Goal: Transaction & Acquisition: Purchase product/service

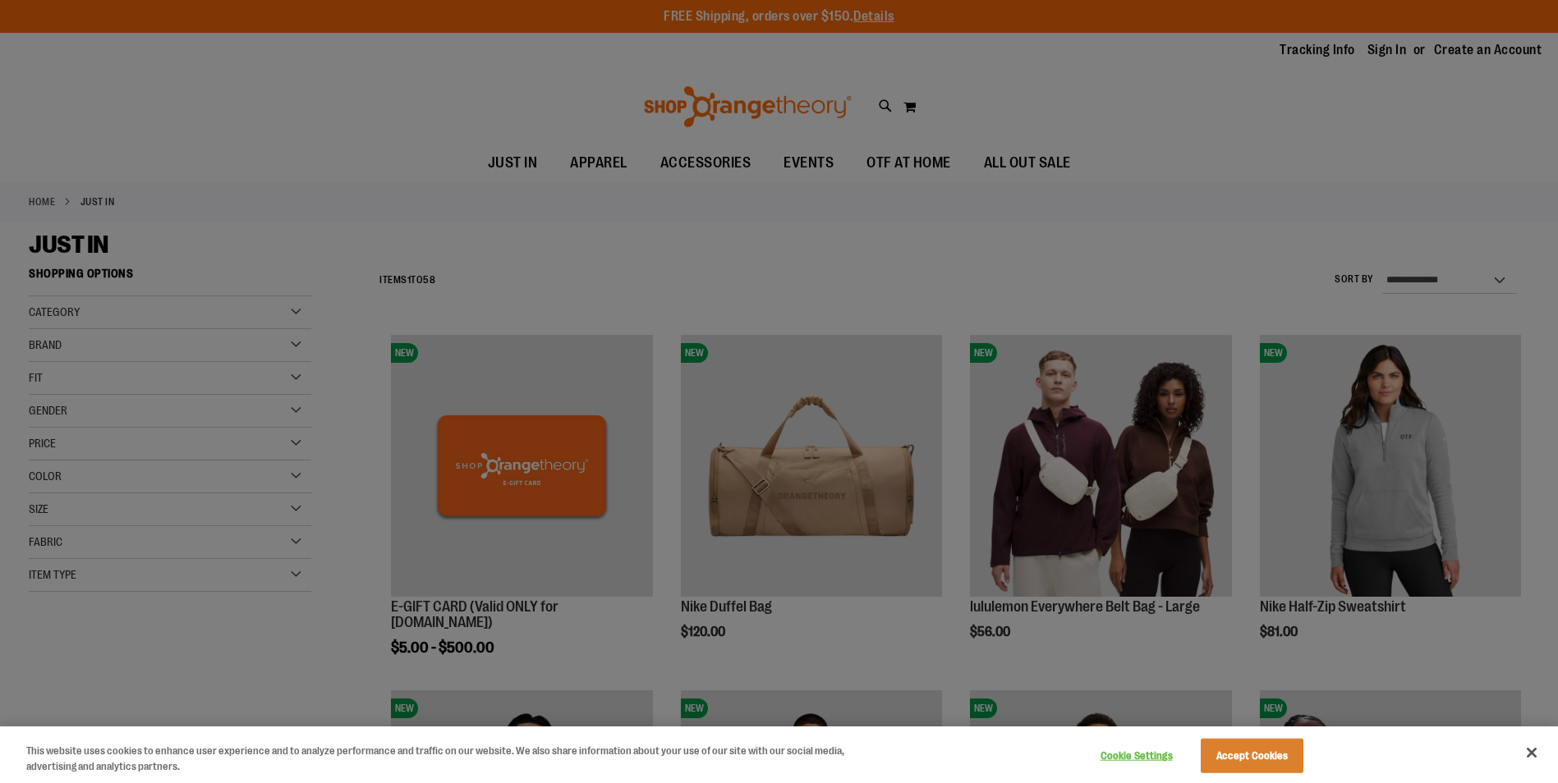
type input "**********"
click at [1075, 165] on div at bounding box center [779, 391] width 1558 height 783
click at [1260, 753] on button "Accept Cookies" at bounding box center [1252, 756] width 103 height 34
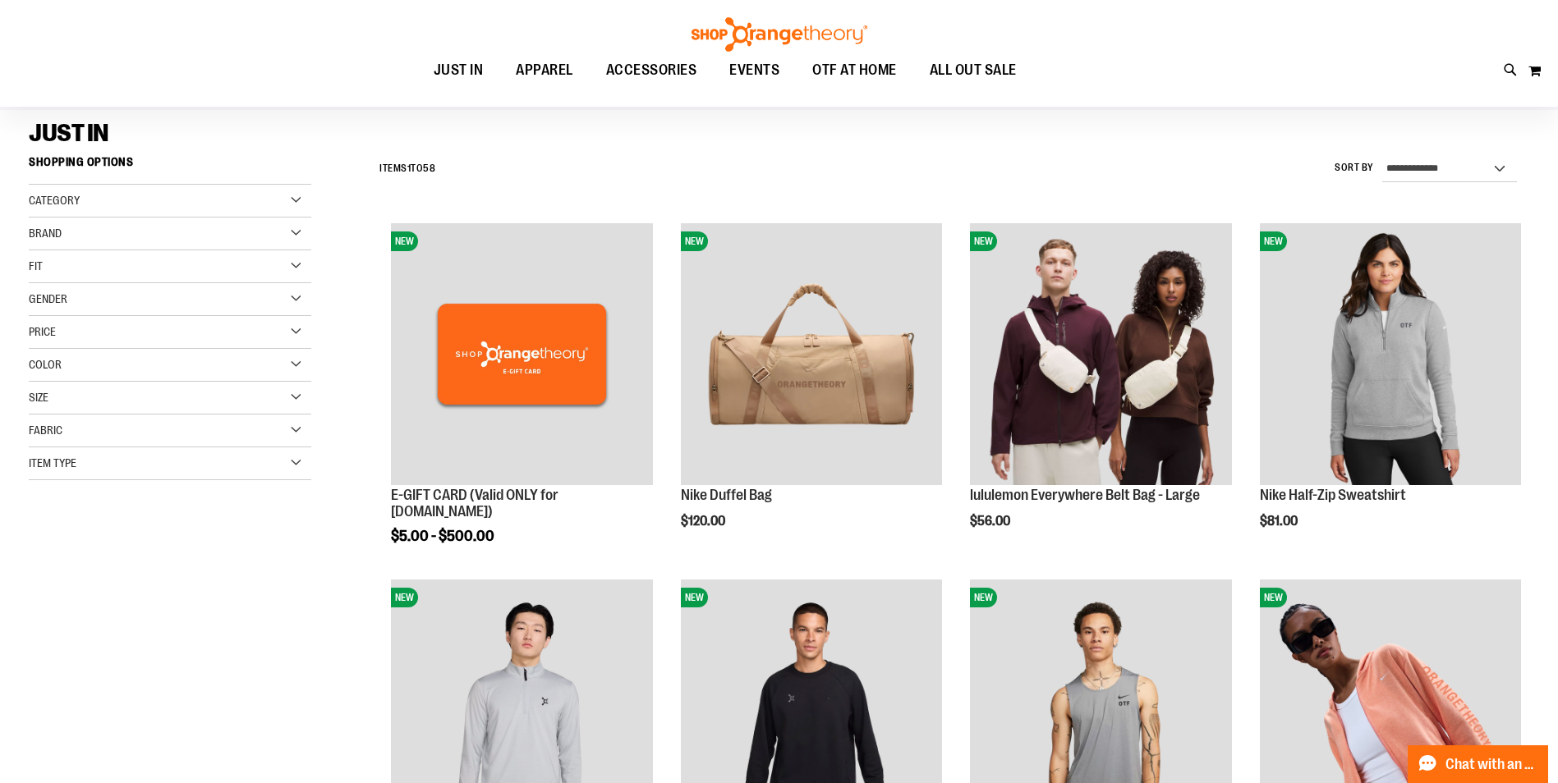
scroll to position [81, 0]
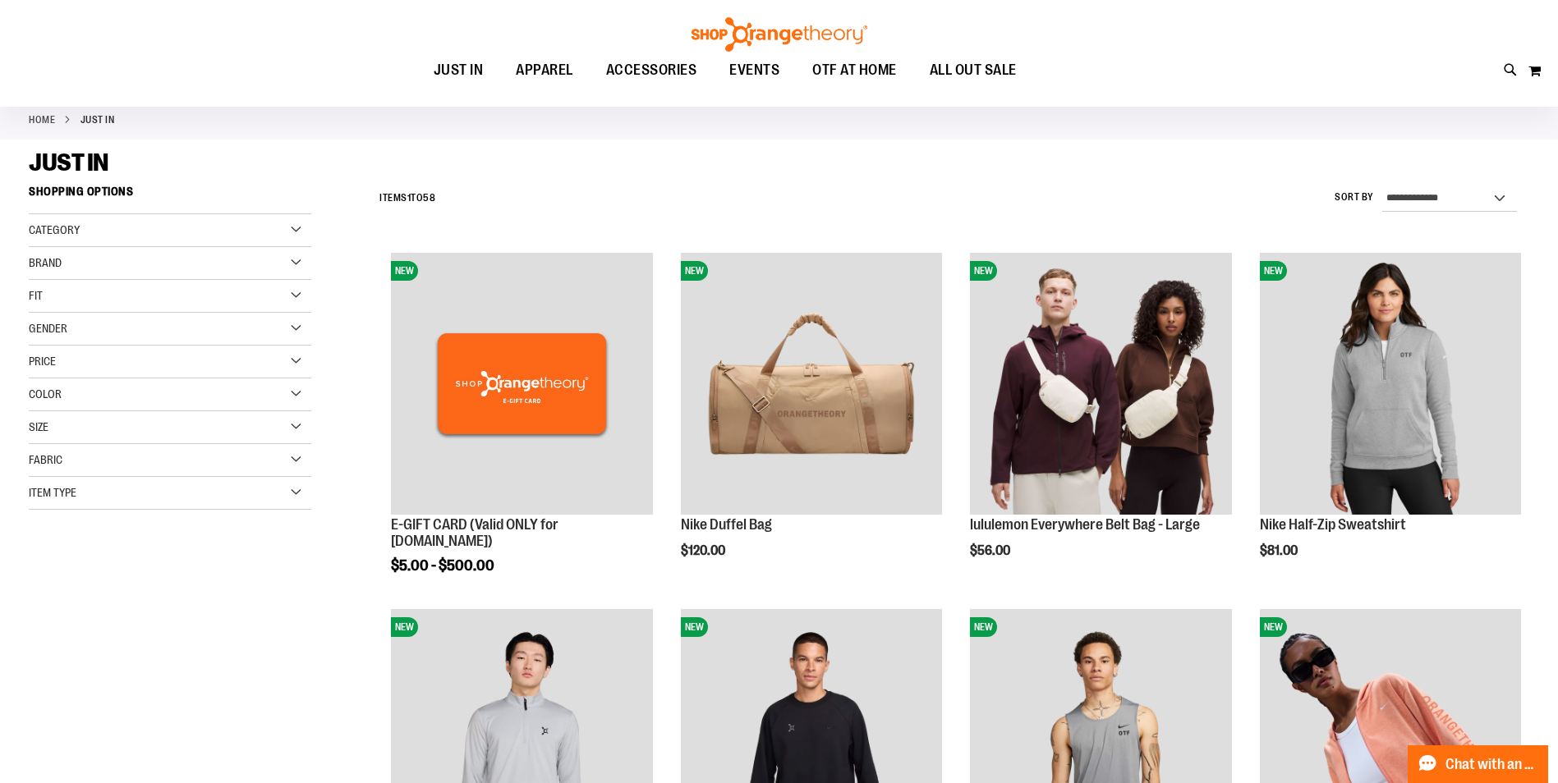
click at [294, 324] on div "Gender" at bounding box center [170, 329] width 282 height 33
click at [34, 378] on link "Women 23 items" at bounding box center [160, 379] width 271 height 17
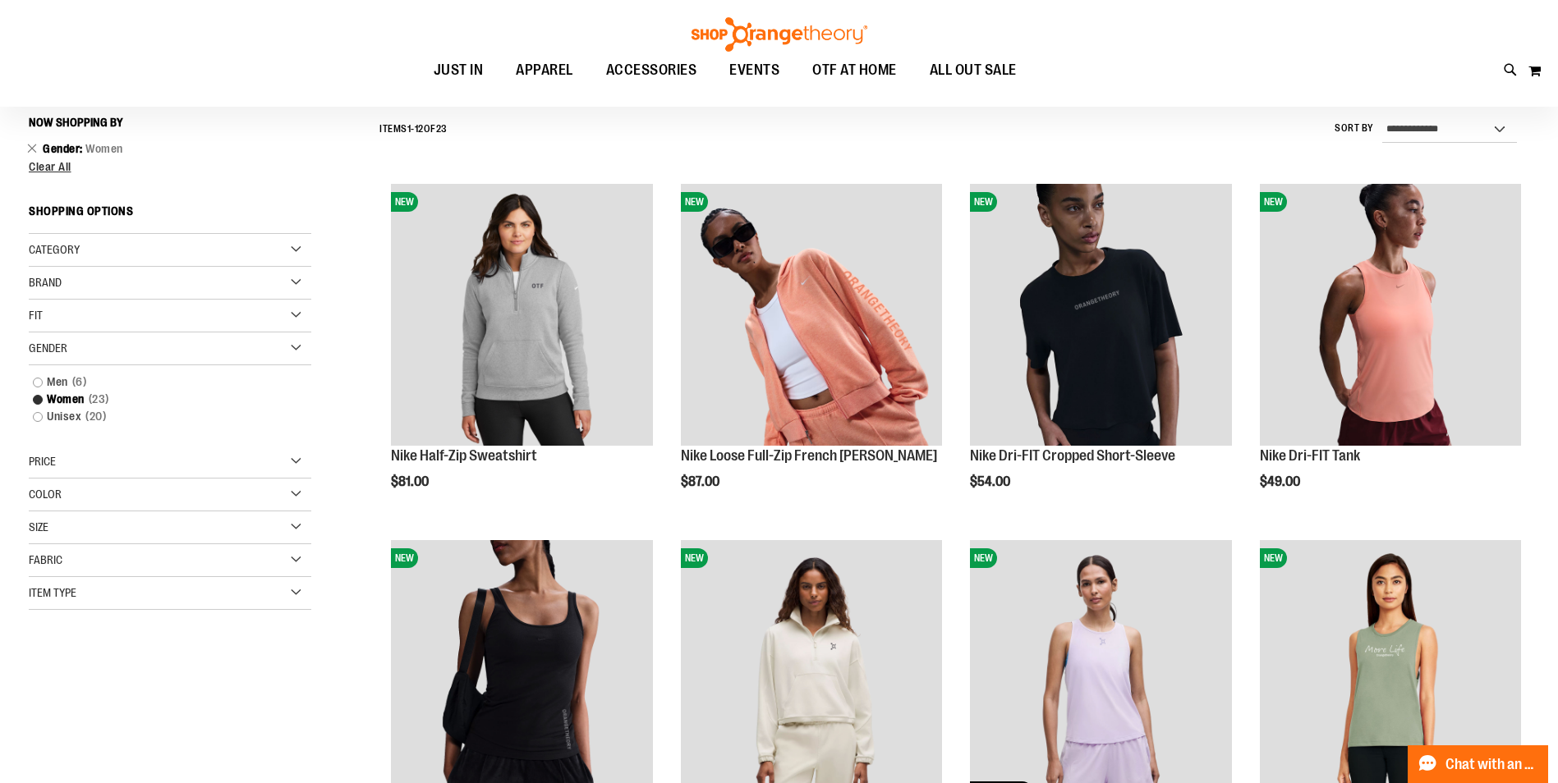
scroll to position [153, 0]
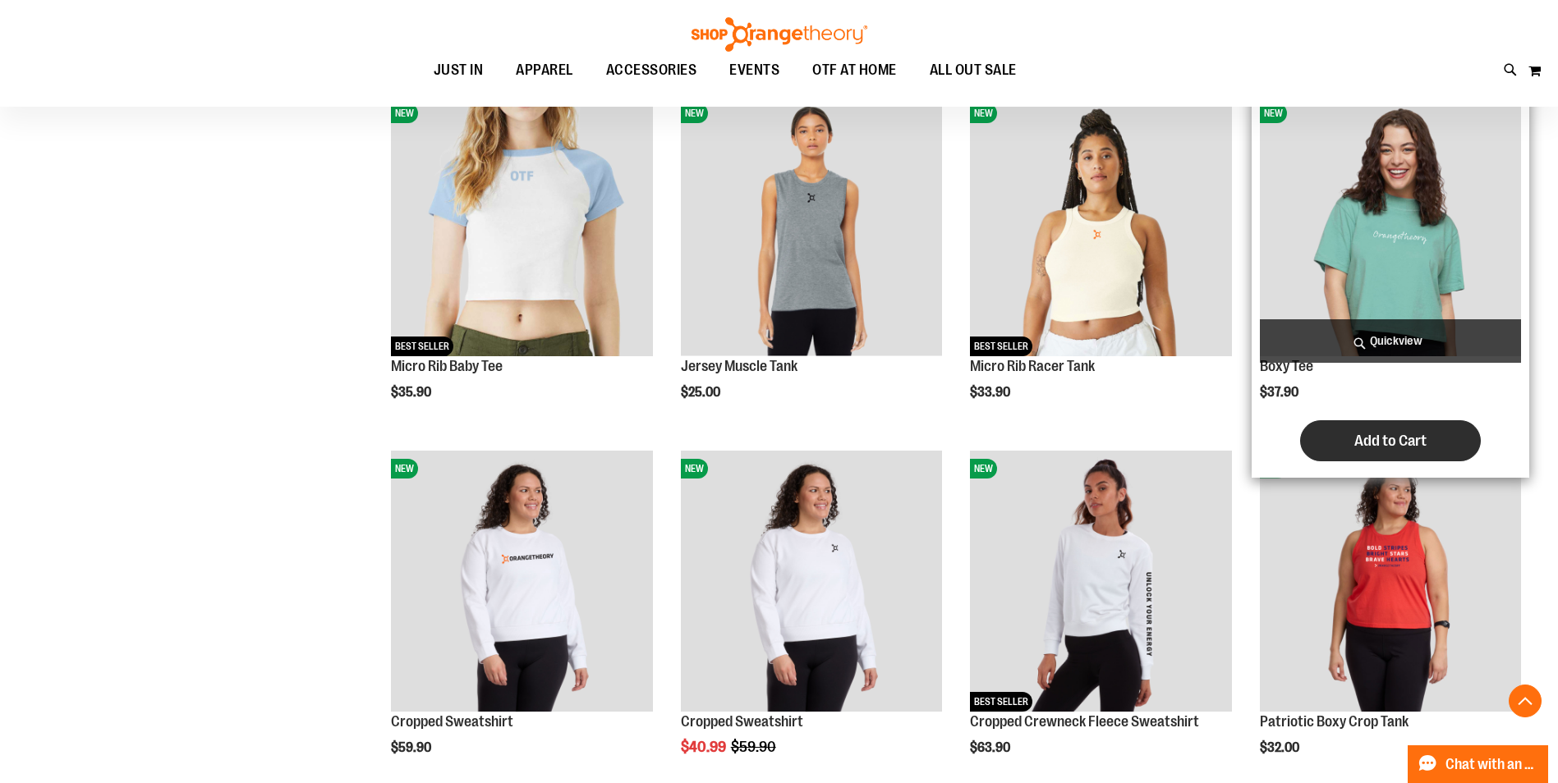
scroll to position [1302, 0]
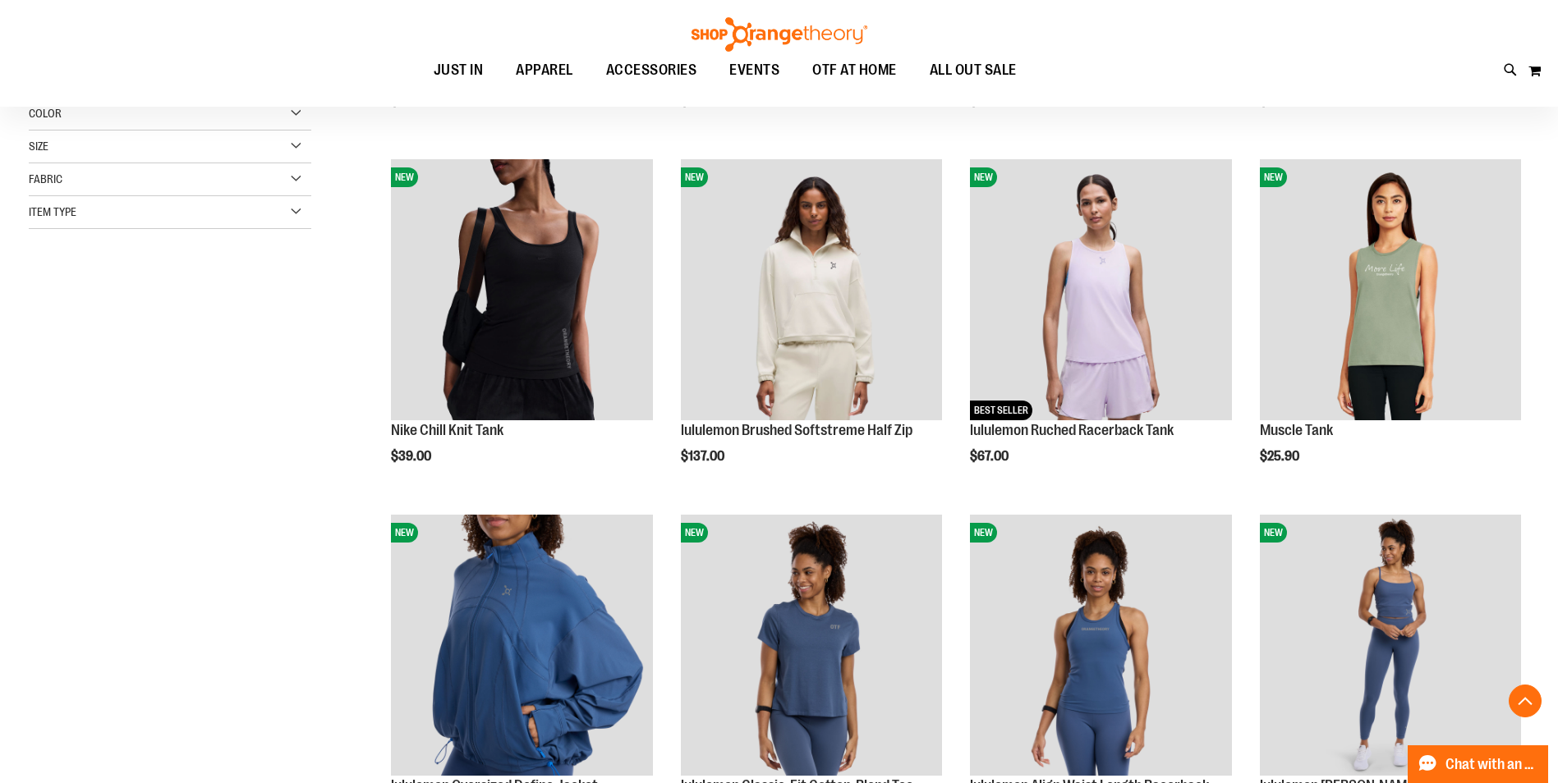
scroll to position [317, 0]
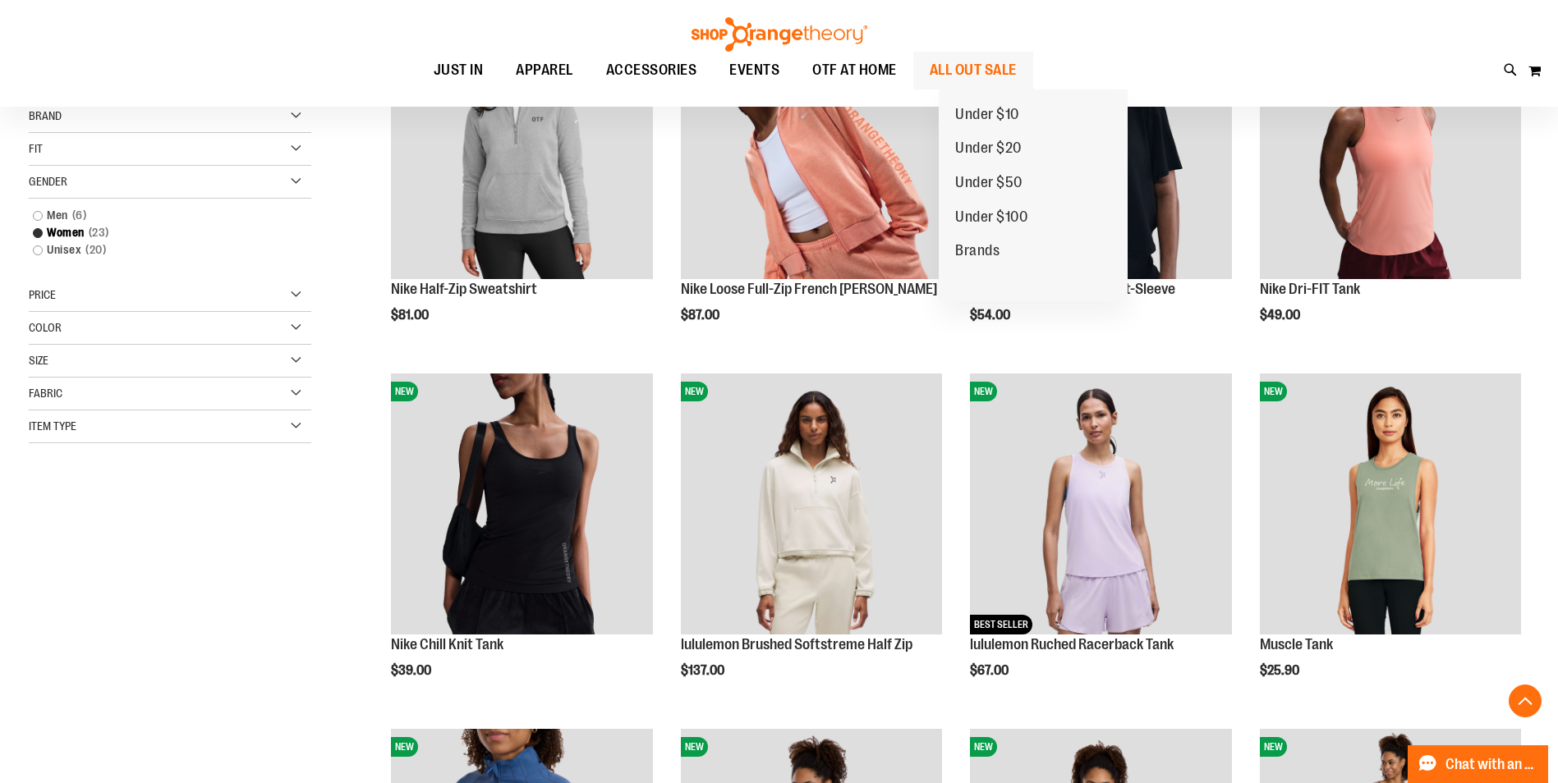
click at [1017, 68] on span "ALL OUT SALE" at bounding box center [973, 70] width 87 height 37
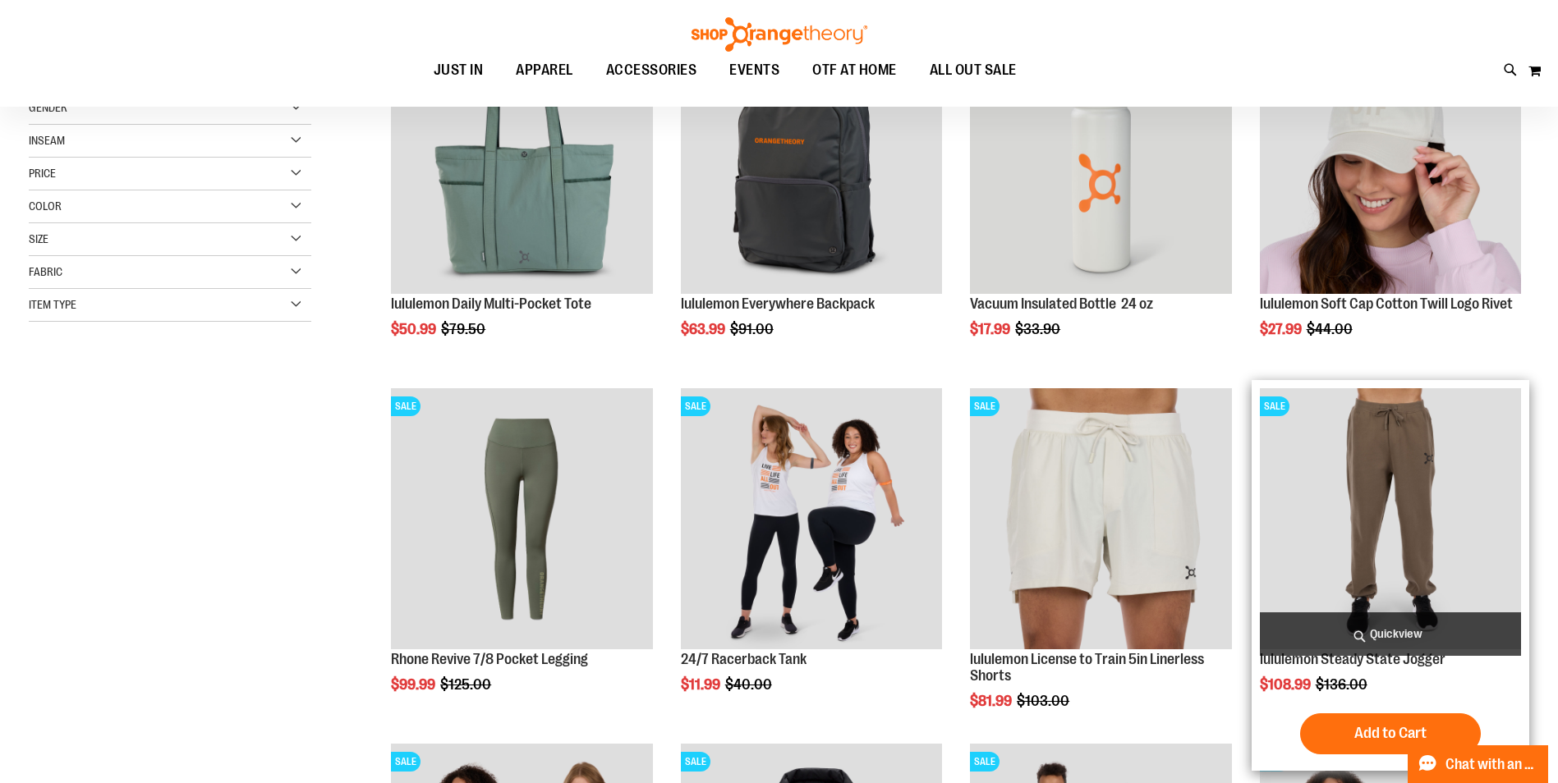
scroll to position [328, 0]
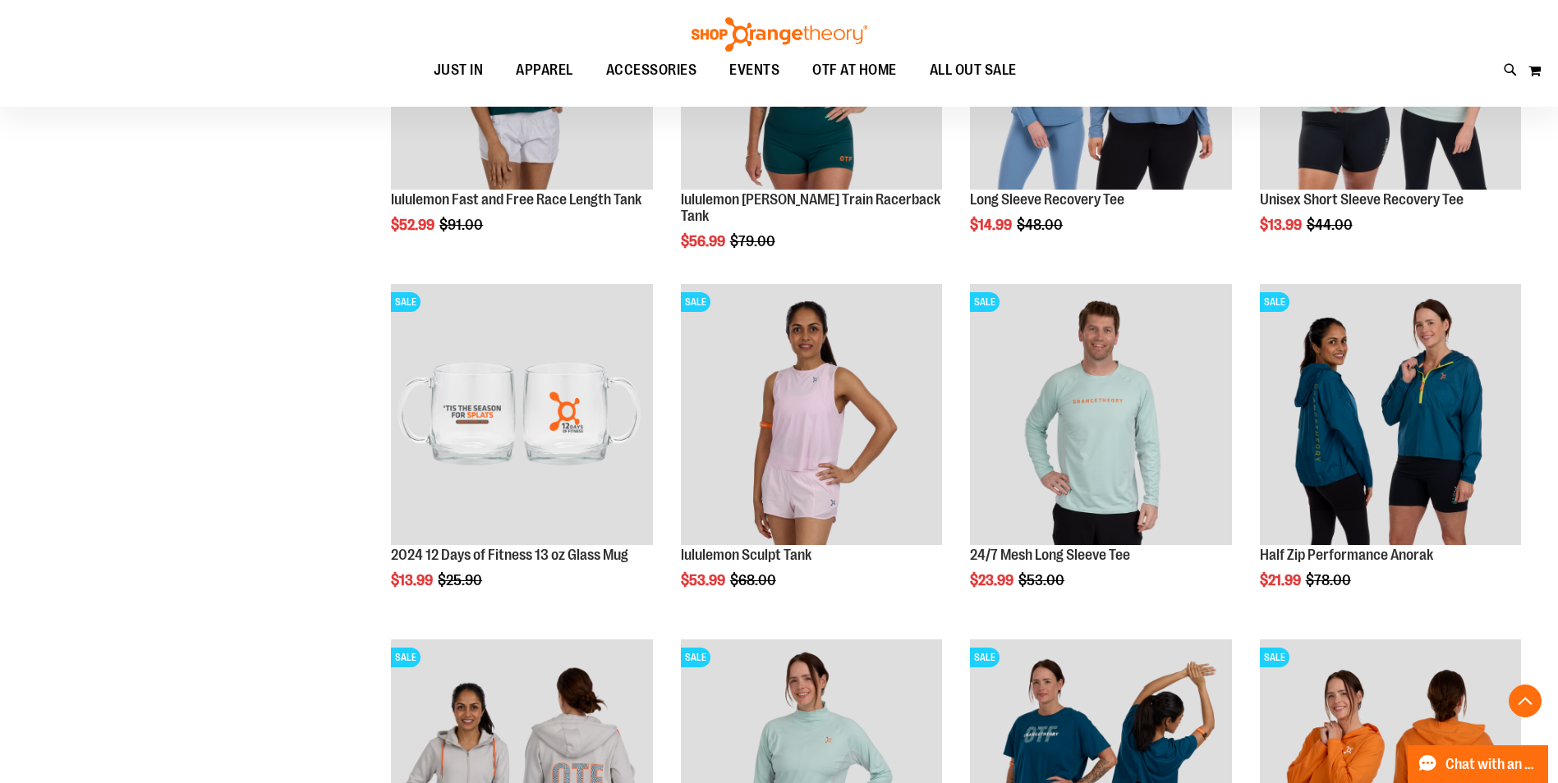
scroll to position [1477, 0]
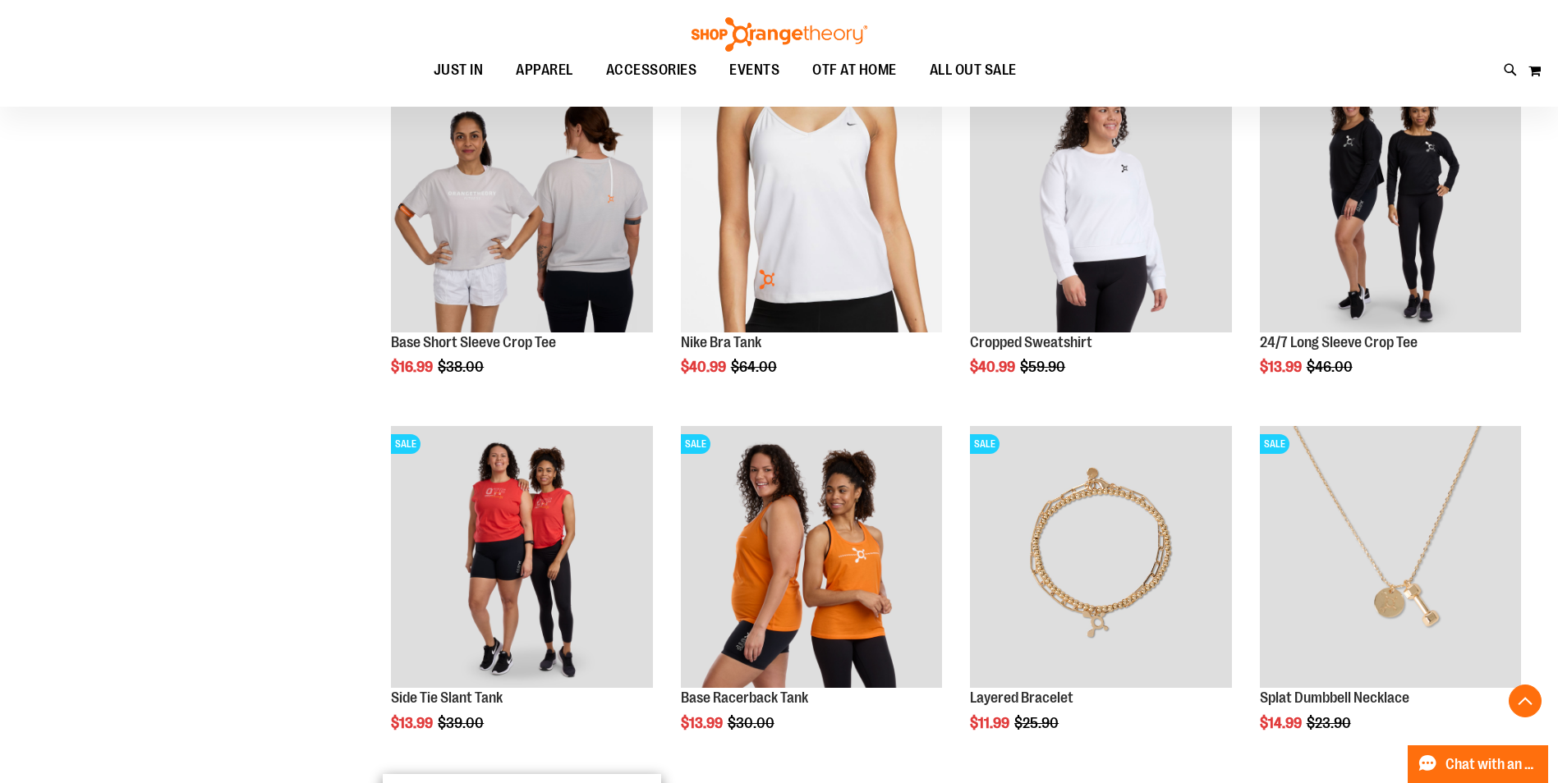
scroll to position [2545, 0]
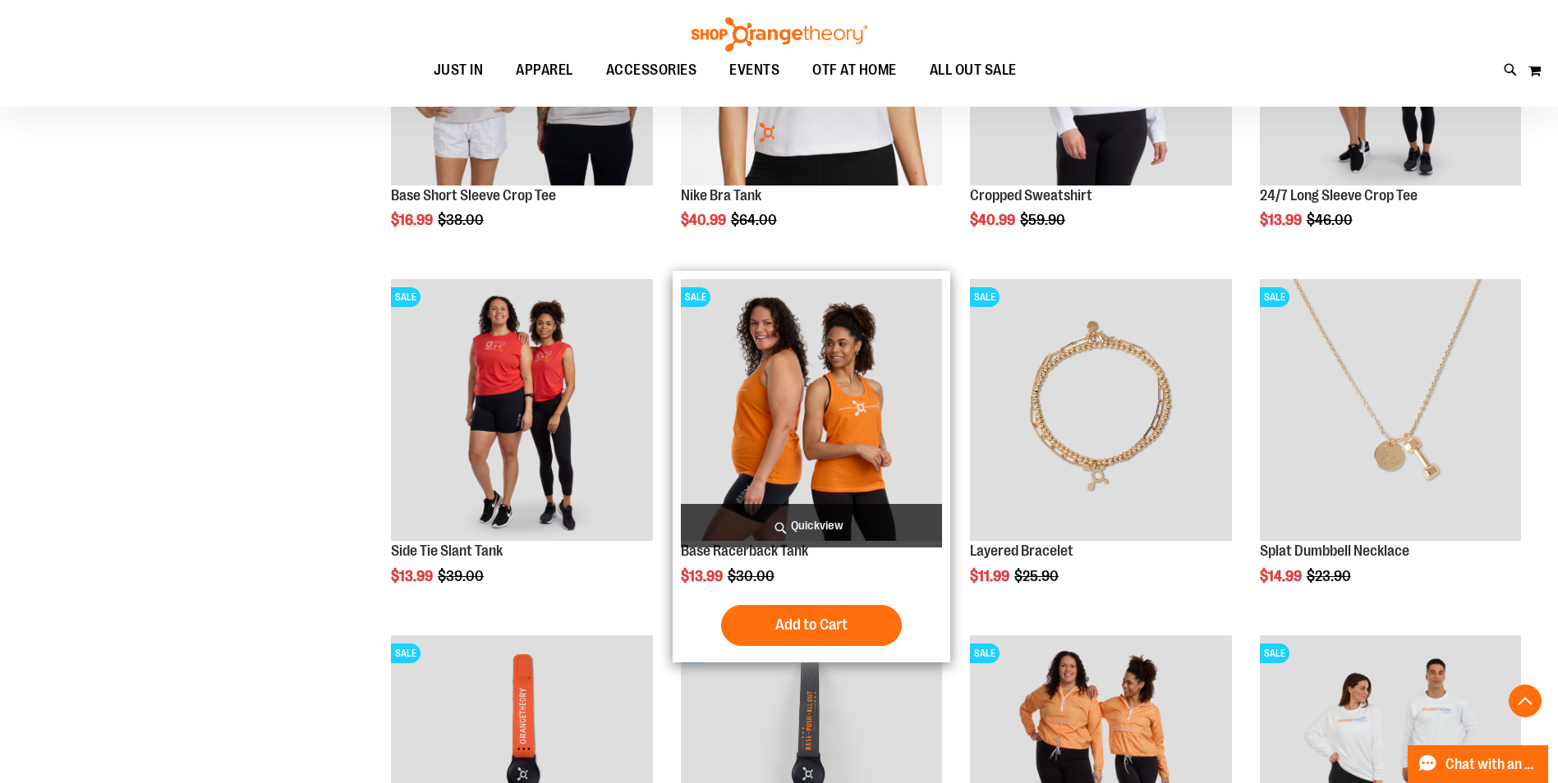
type input "**********"
click at [735, 468] on img "product" at bounding box center [811, 409] width 261 height 261
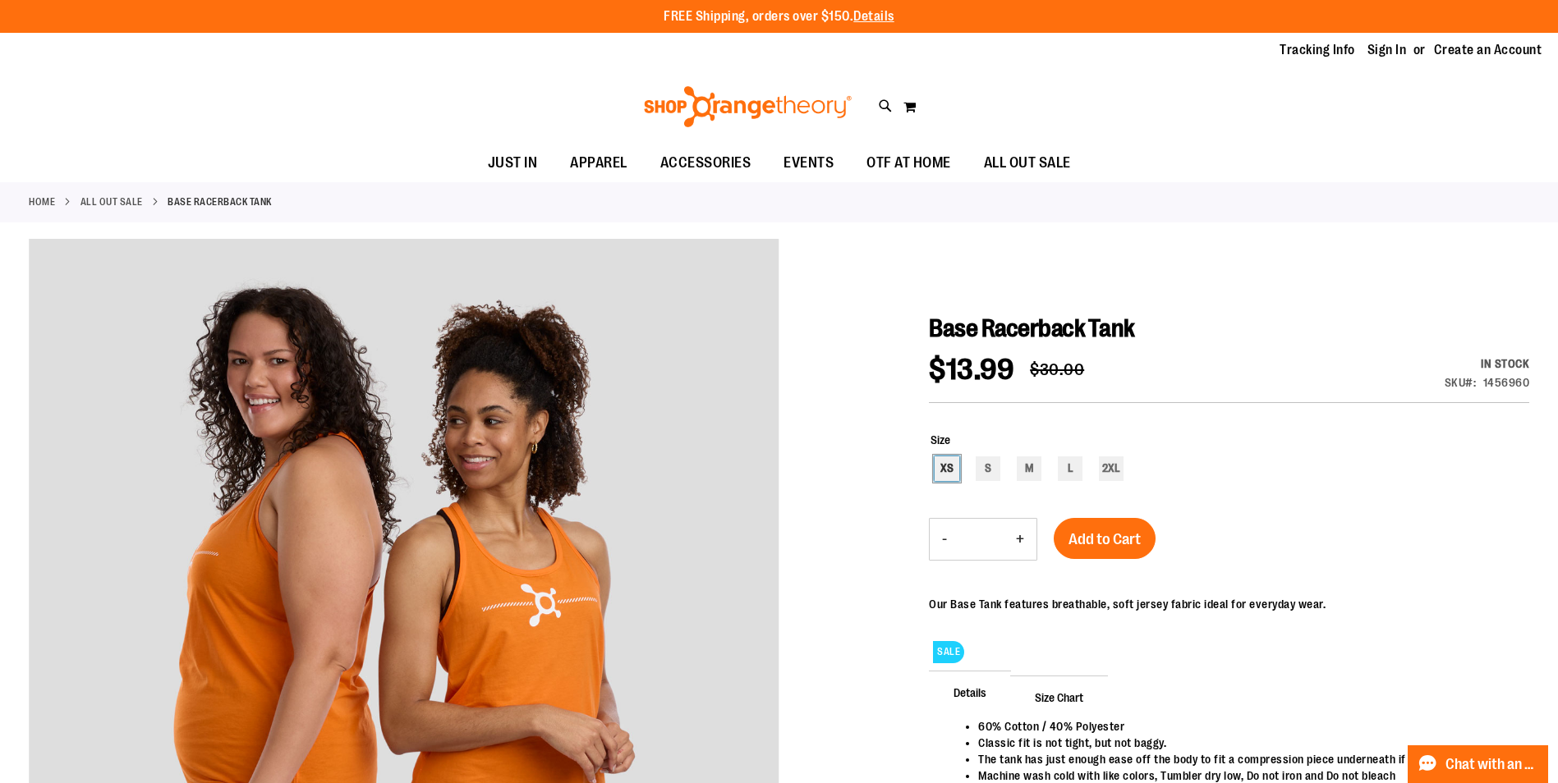
click at [951, 469] on div "XS" at bounding box center [946, 469] width 25 height 25
type input "***"
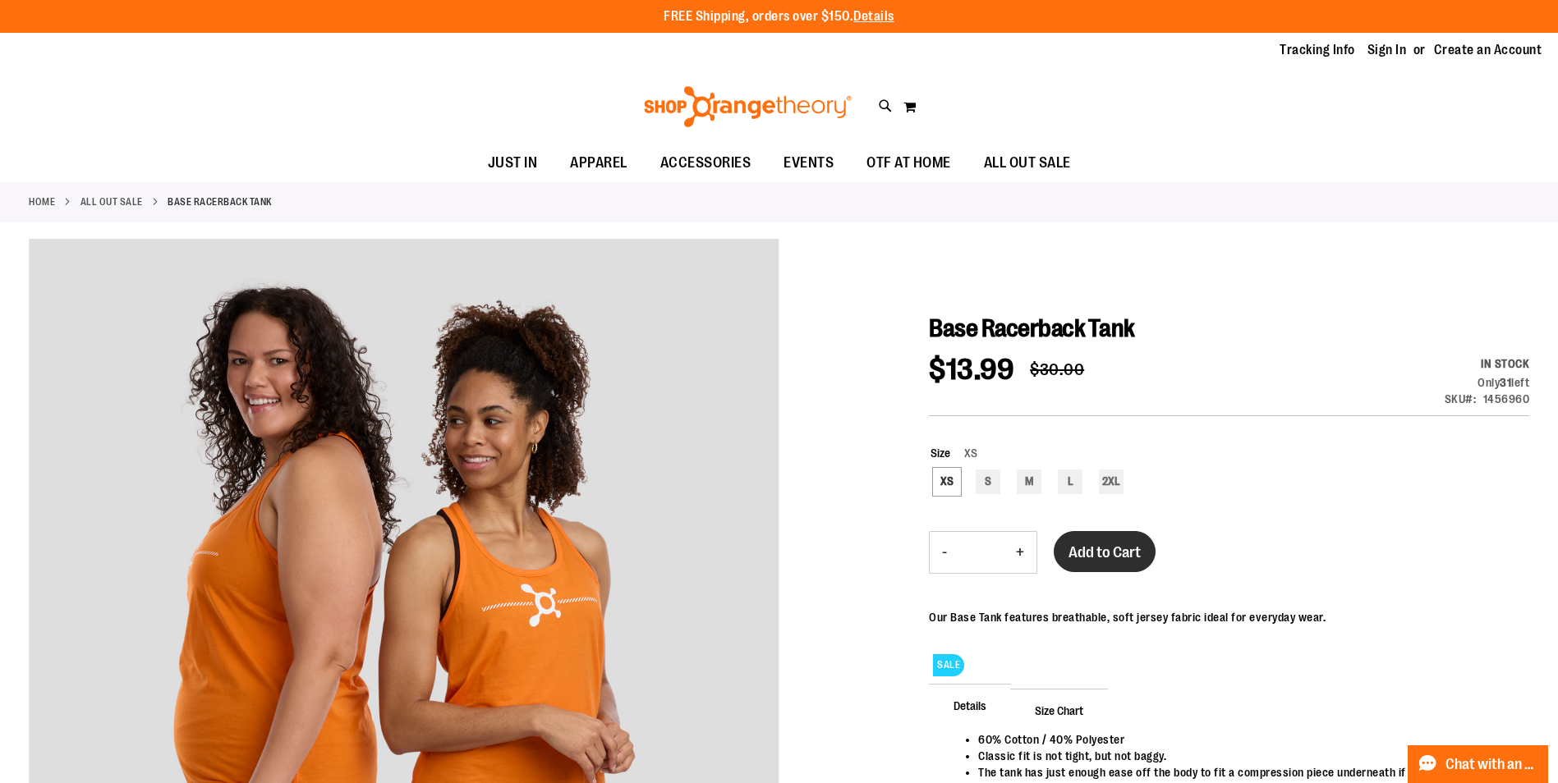
click at [1104, 553] on span "Add to Cart" at bounding box center [1104, 553] width 72 height 18
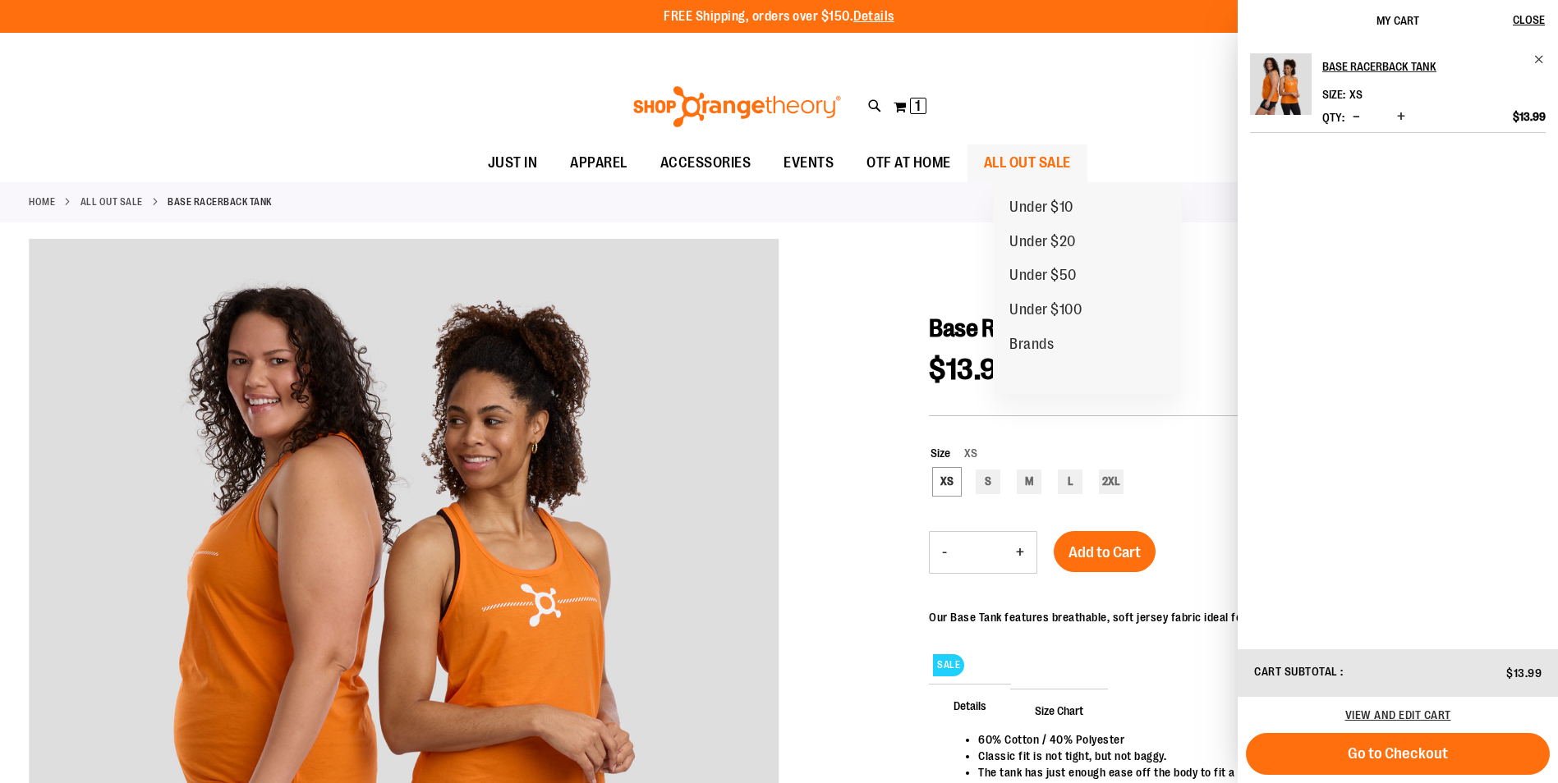
click at [1040, 177] on span "ALL OUT SALE" at bounding box center [1027, 163] width 87 height 37
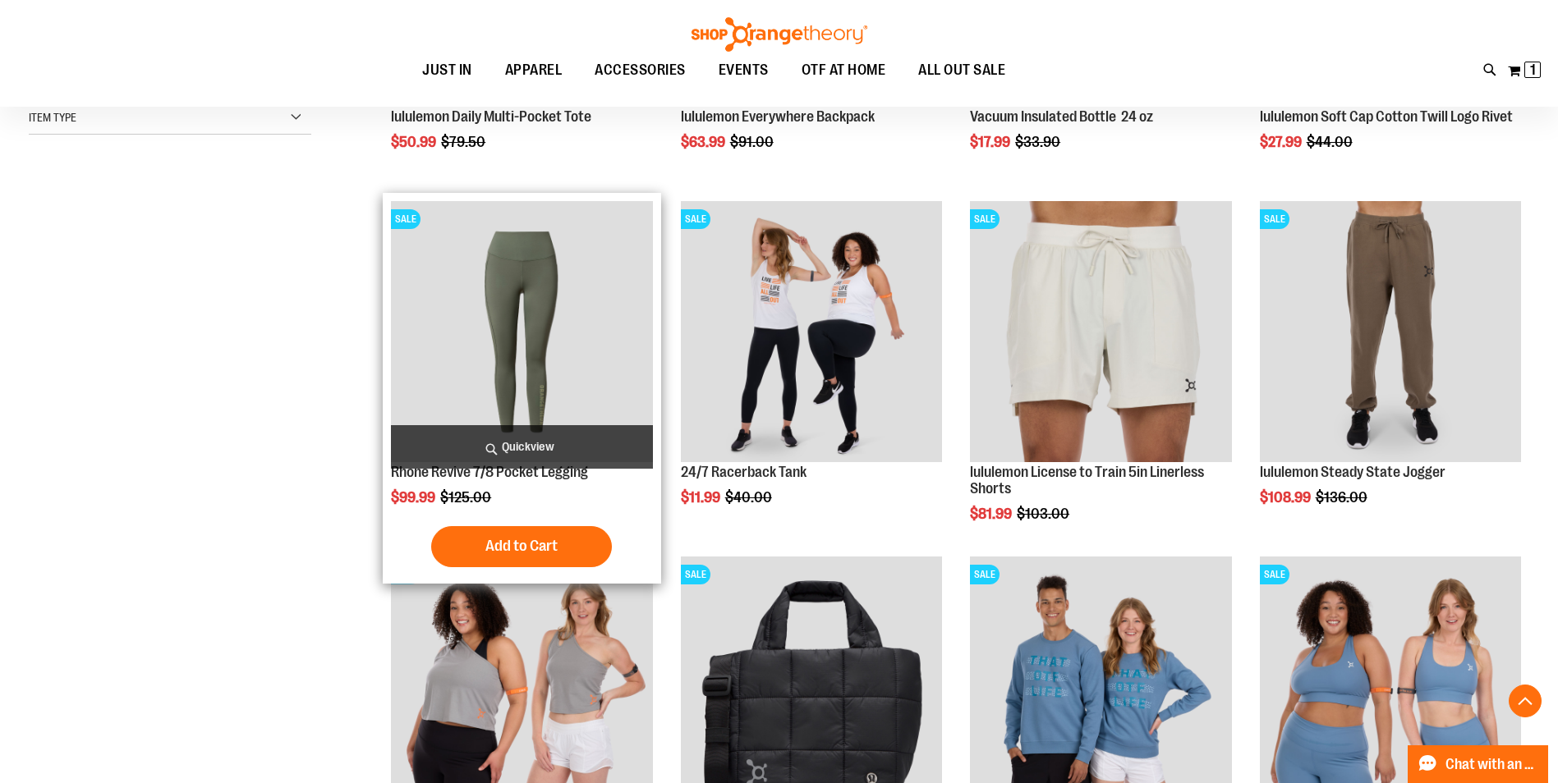
scroll to position [492, 0]
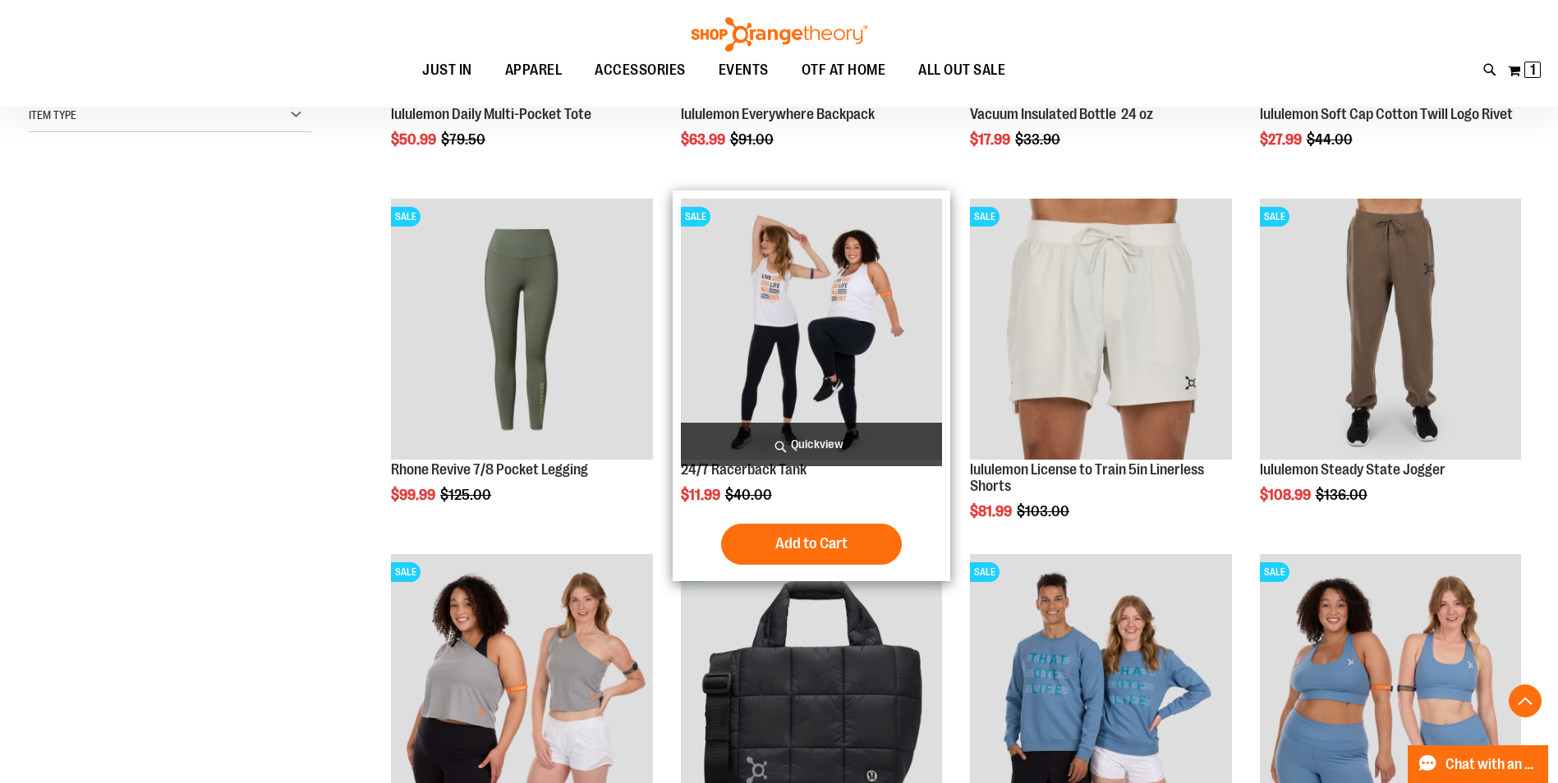
type input "**********"
click at [800, 364] on img "product" at bounding box center [811, 329] width 261 height 261
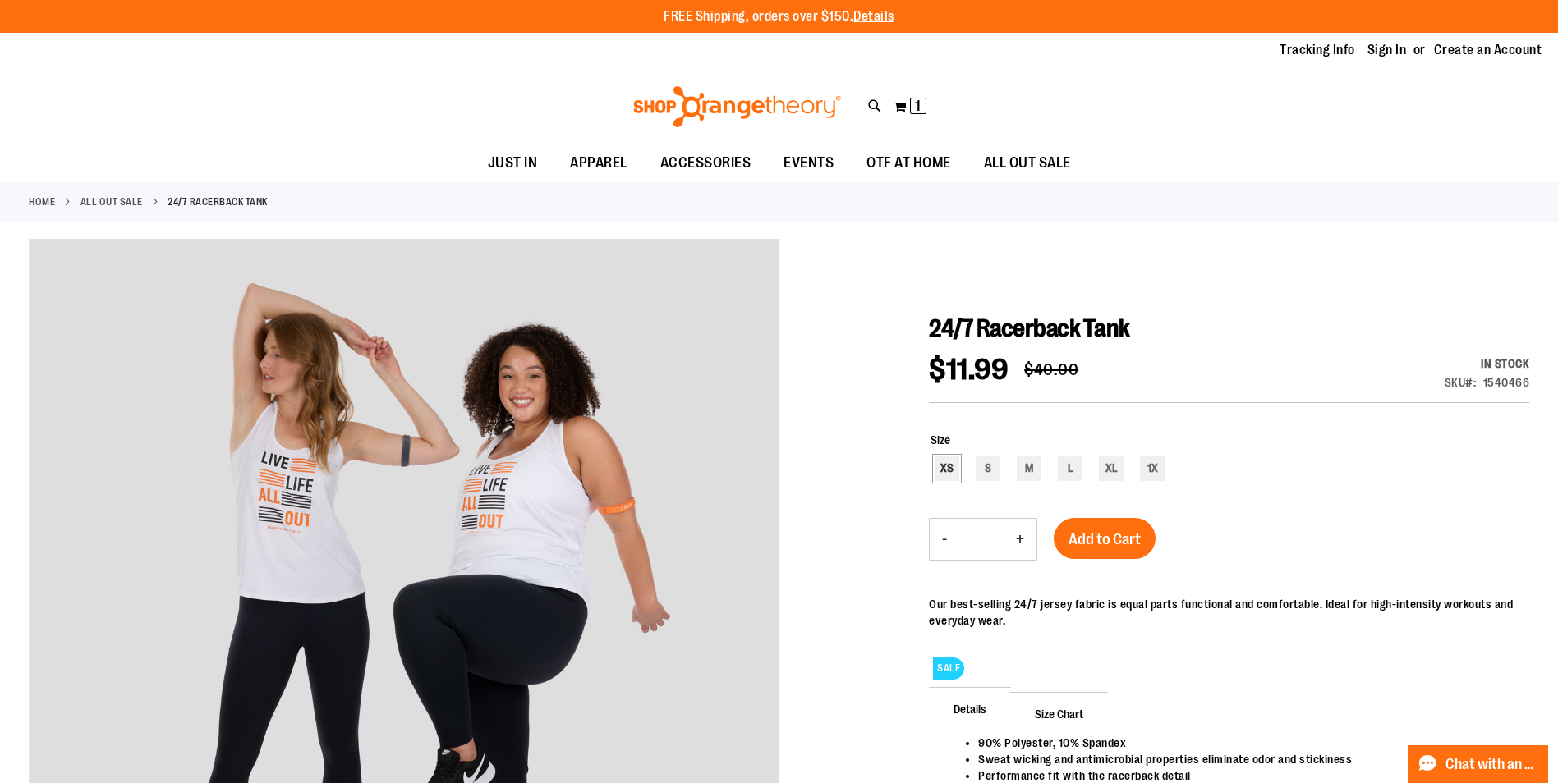
type input "**********"
click at [954, 478] on div "XS" at bounding box center [946, 469] width 25 height 25
type input "***"
click at [1077, 540] on span "Add to Cart" at bounding box center [1104, 539] width 72 height 18
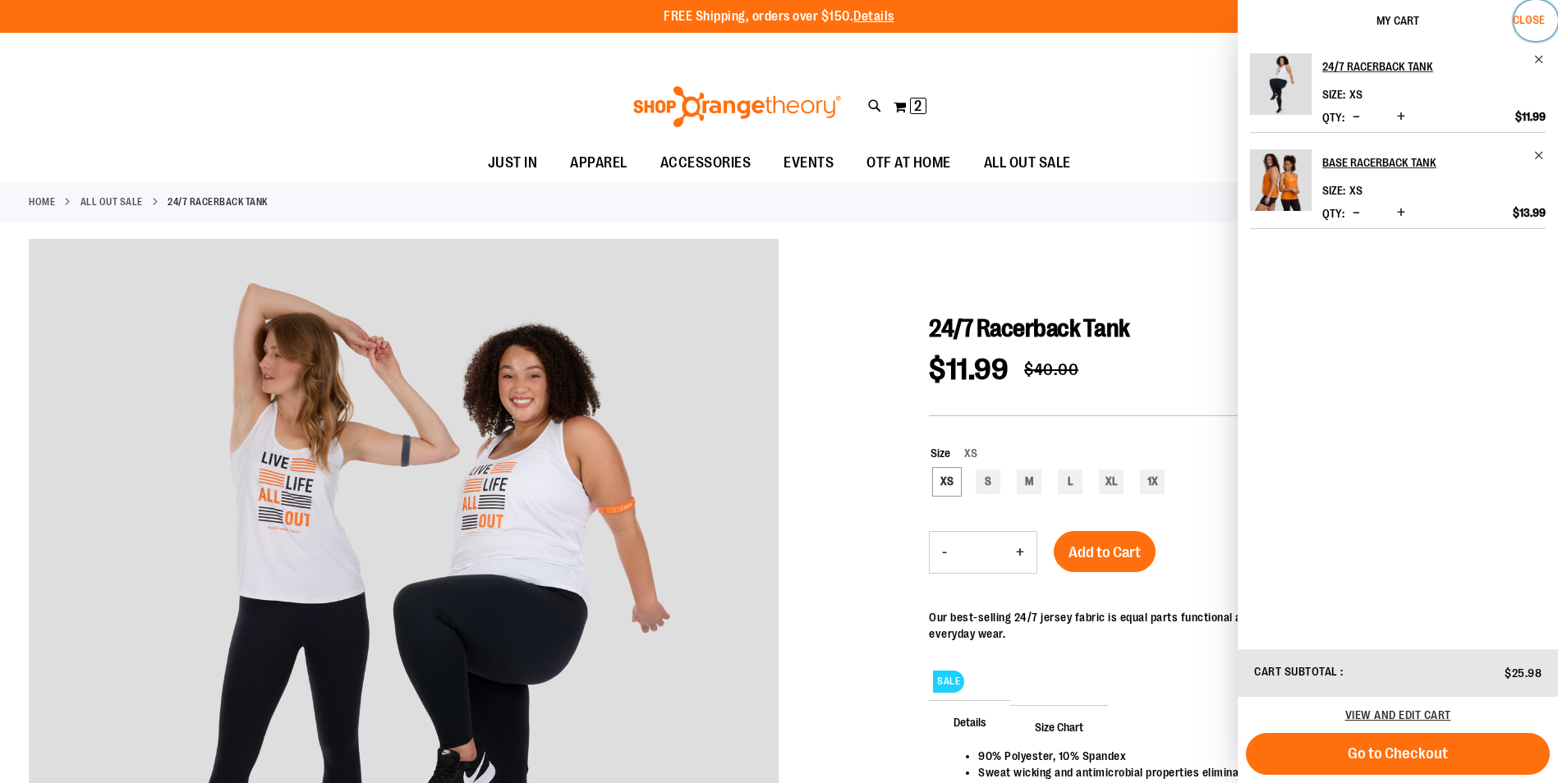
click at [1532, 20] on span "Close" at bounding box center [1529, 19] width 32 height 13
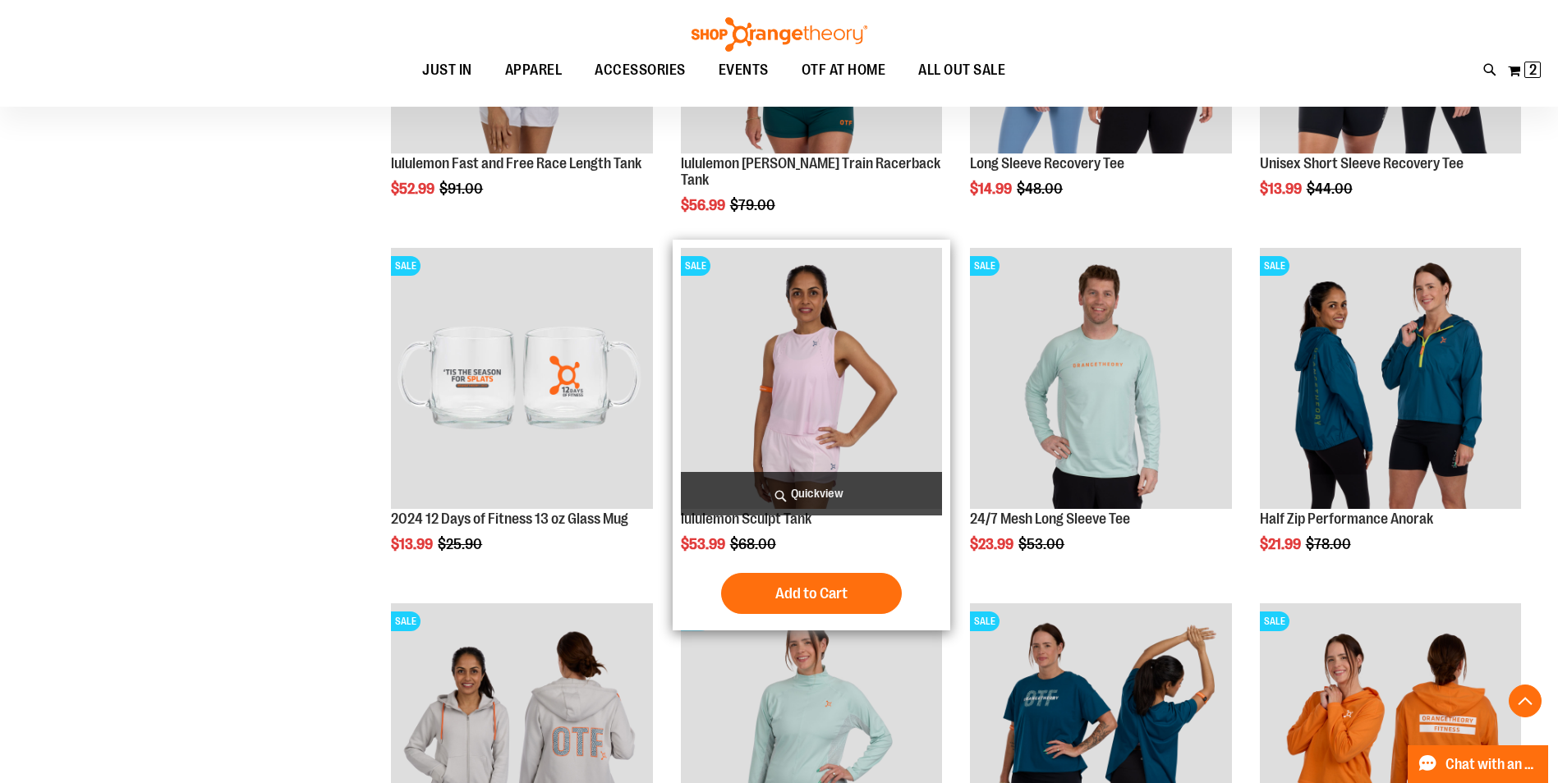
scroll to position [1527, 0]
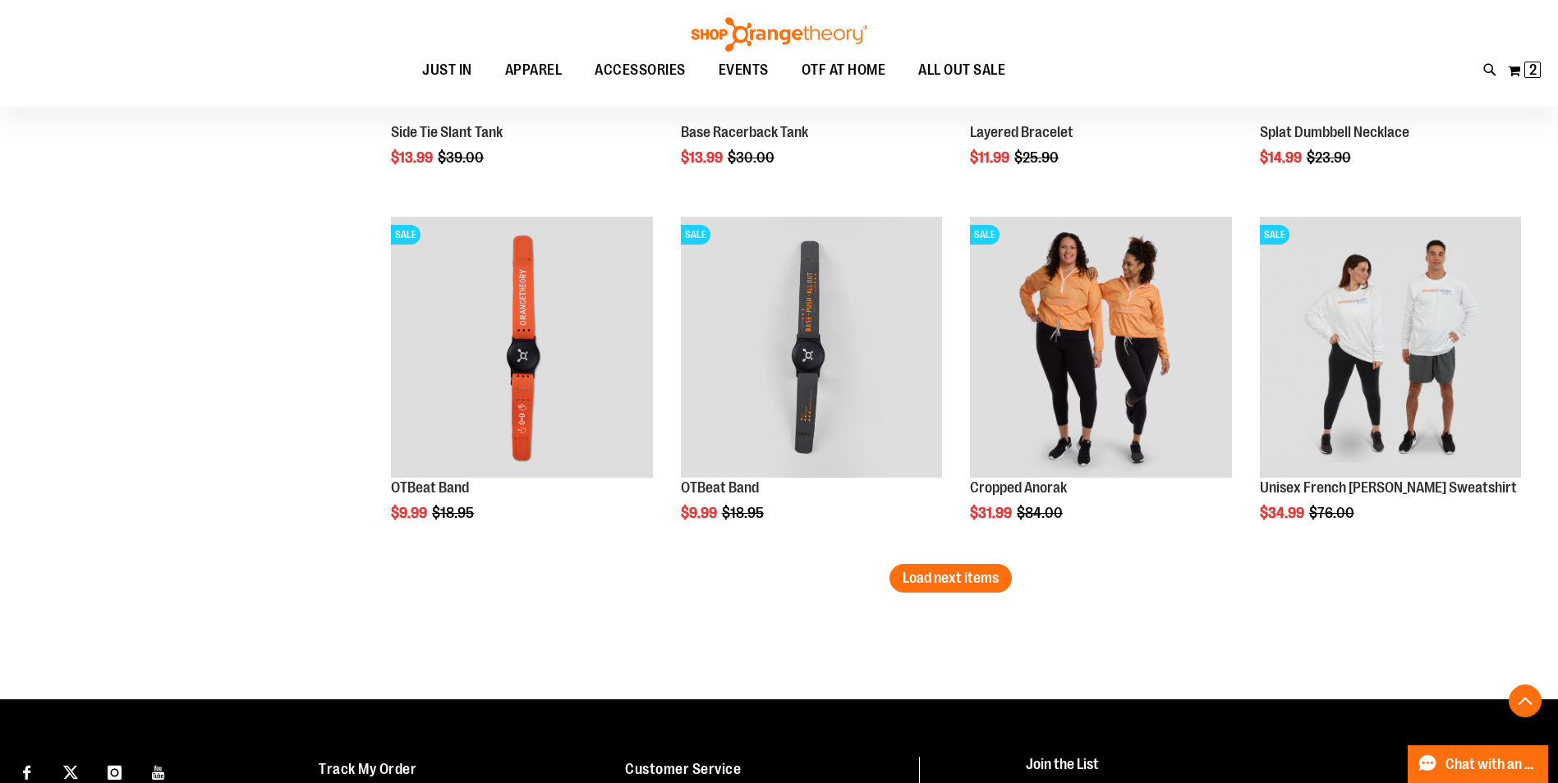
scroll to position [3087, 0]
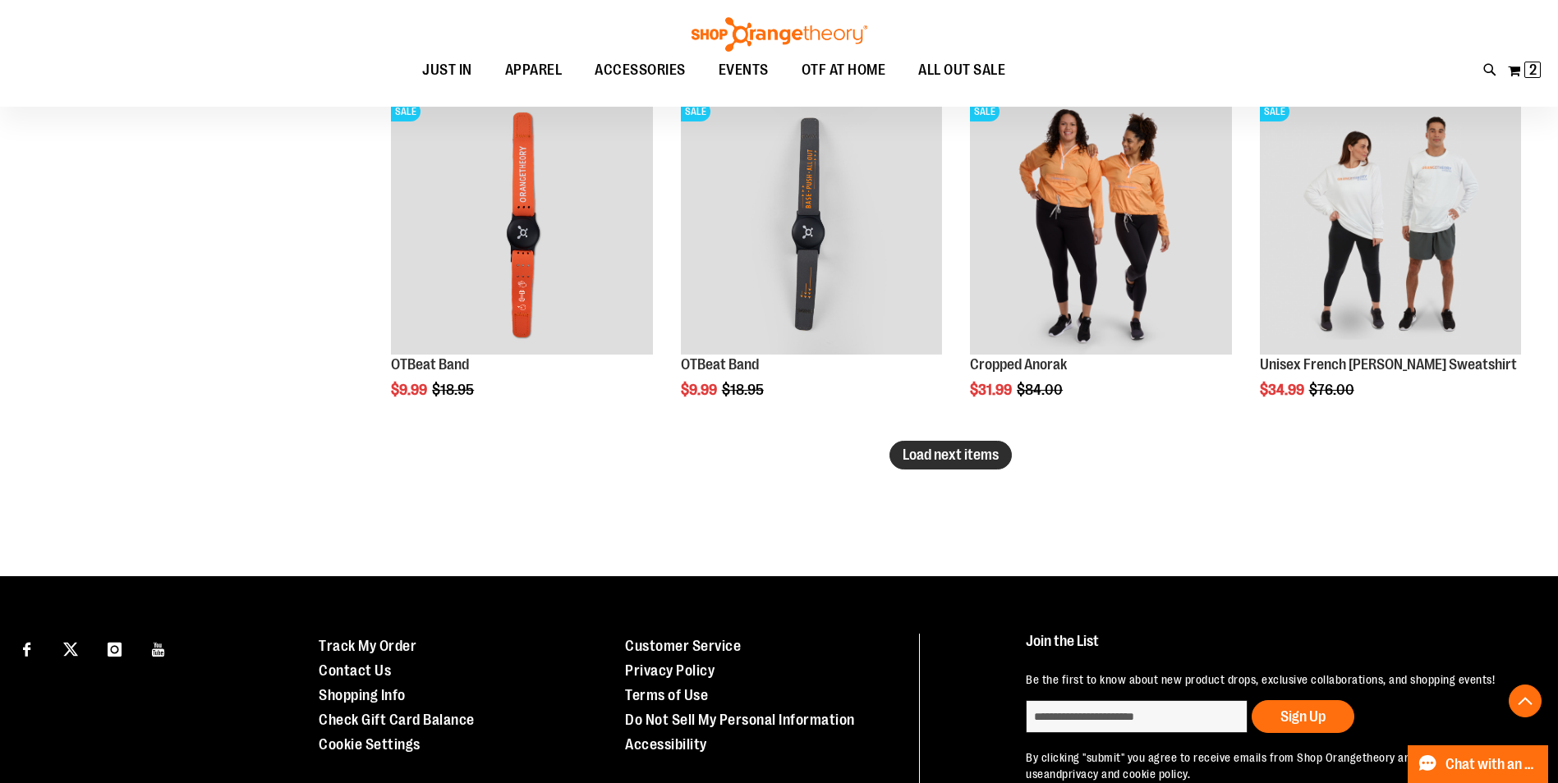
type input "**********"
click at [977, 449] on span "Load next items" at bounding box center [950, 455] width 96 height 16
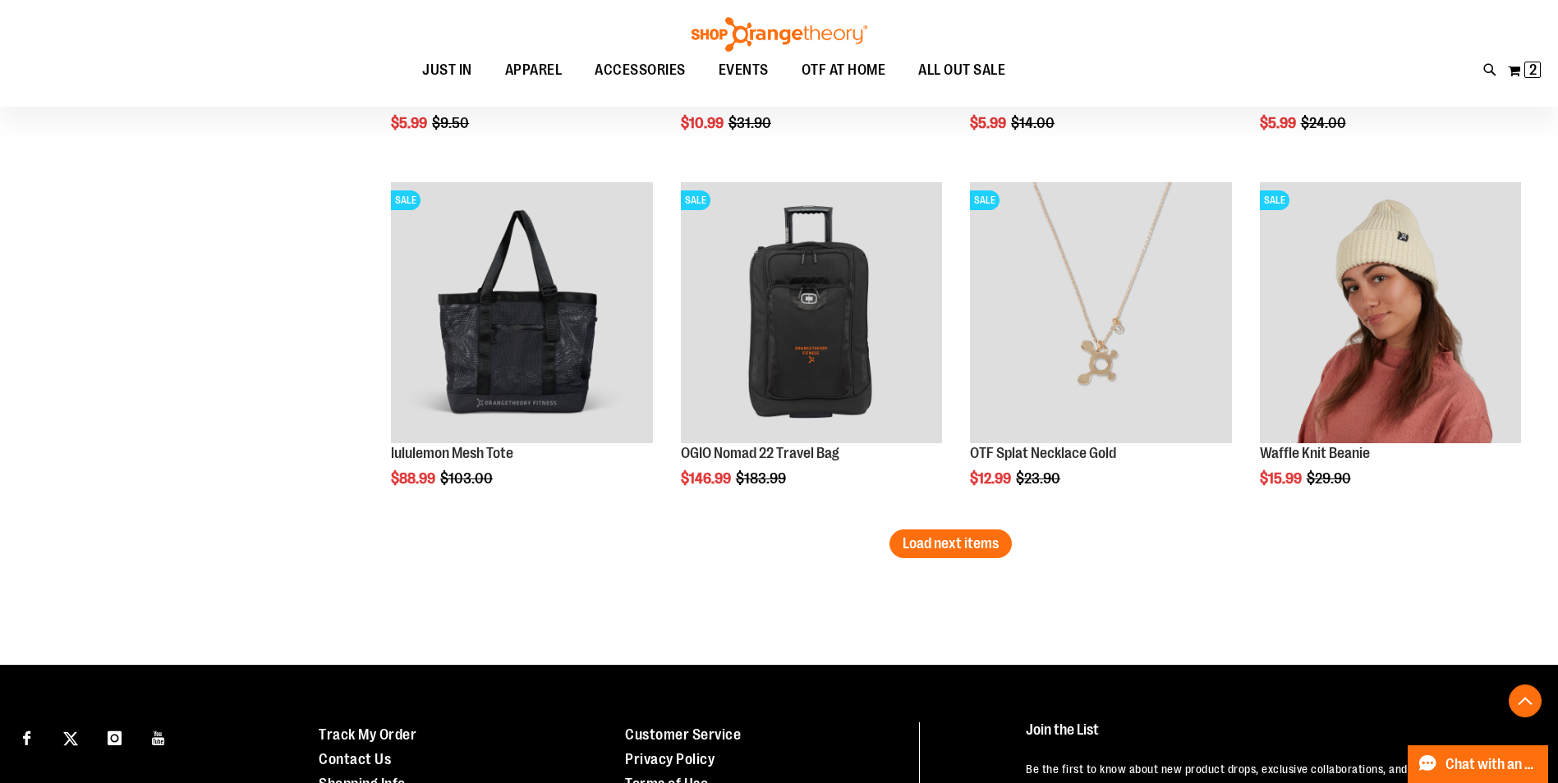
scroll to position [4072, 0]
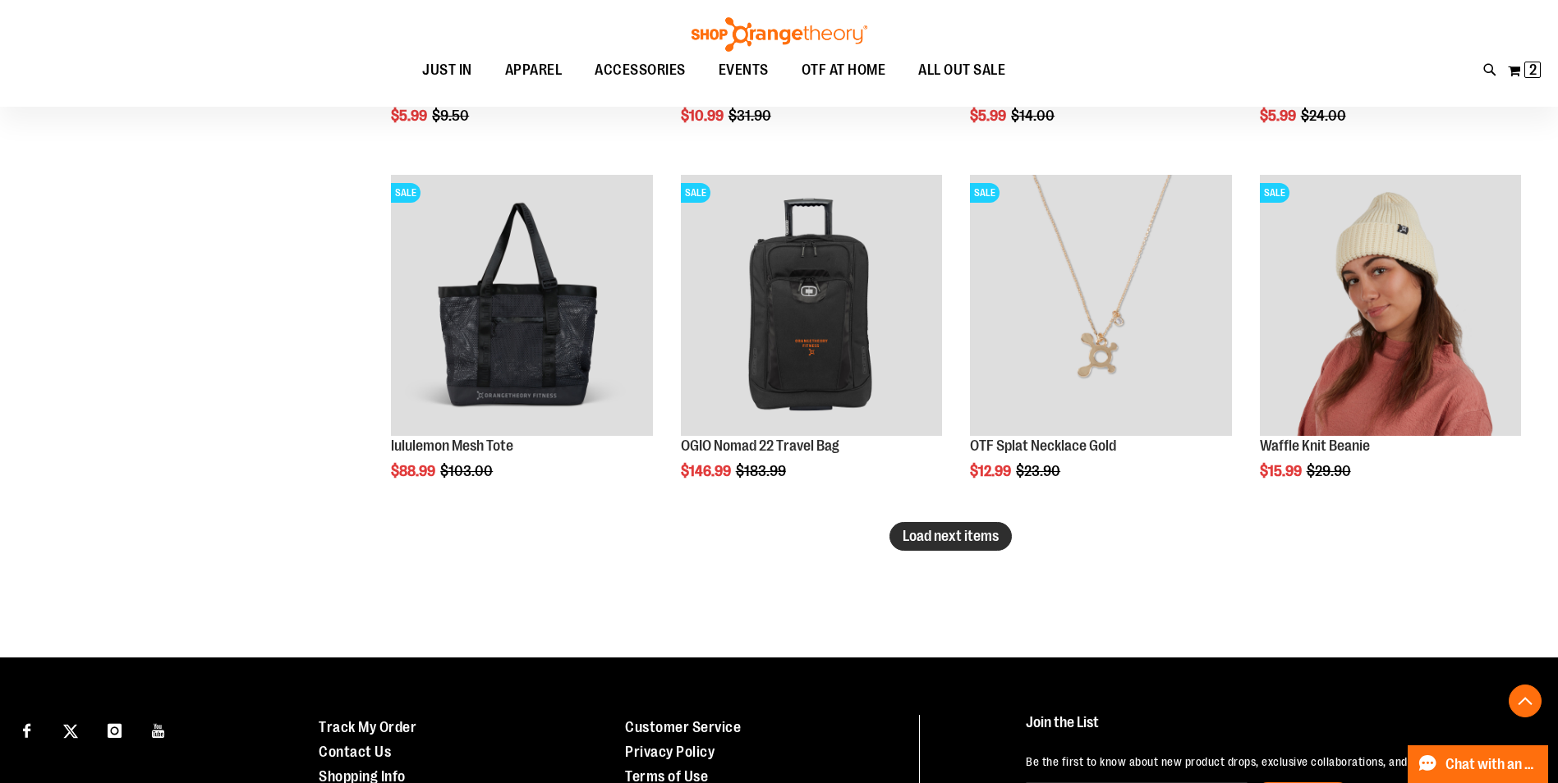
click at [937, 535] on span "Load next items" at bounding box center [950, 536] width 96 height 16
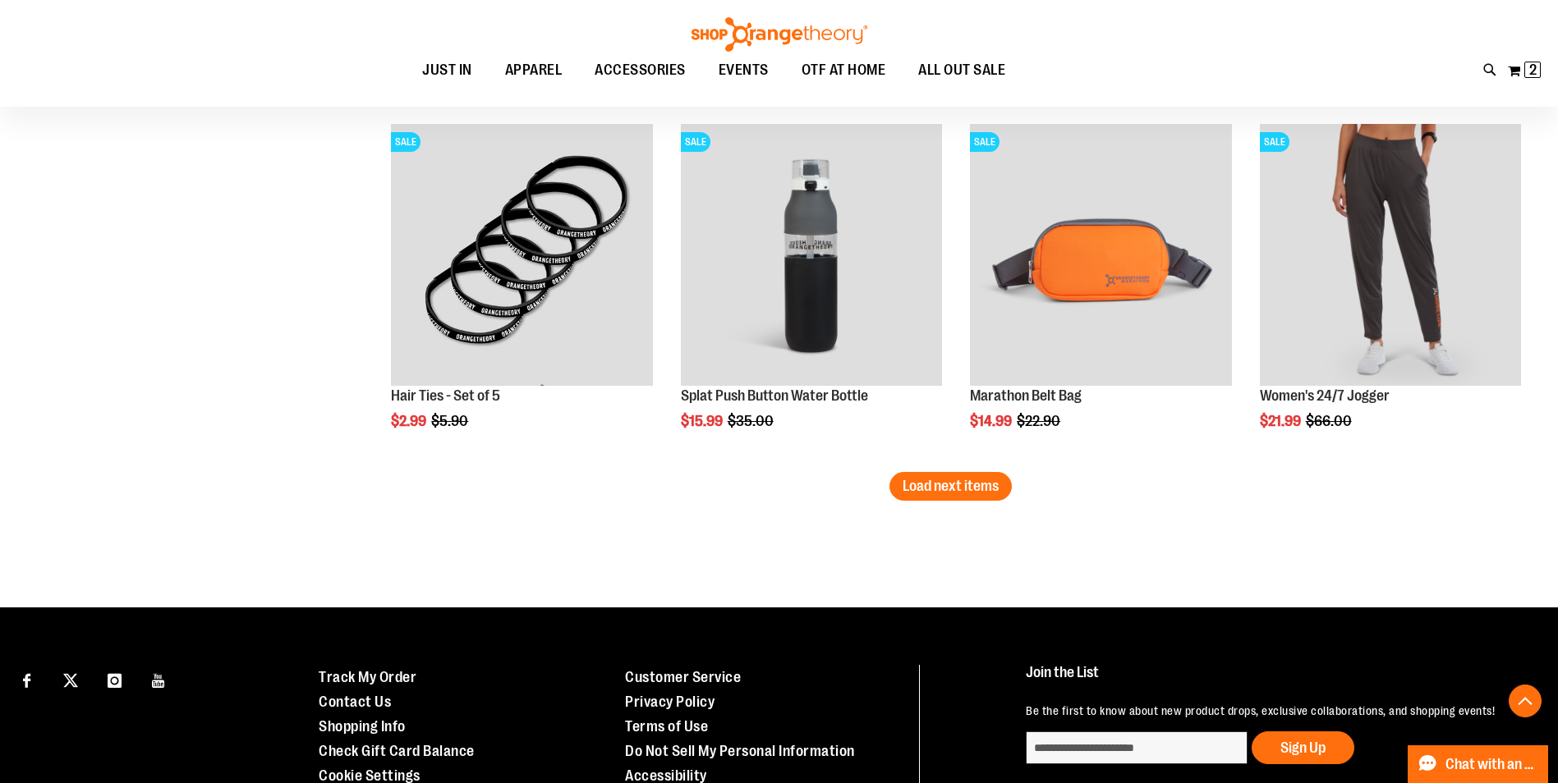
scroll to position [5222, 0]
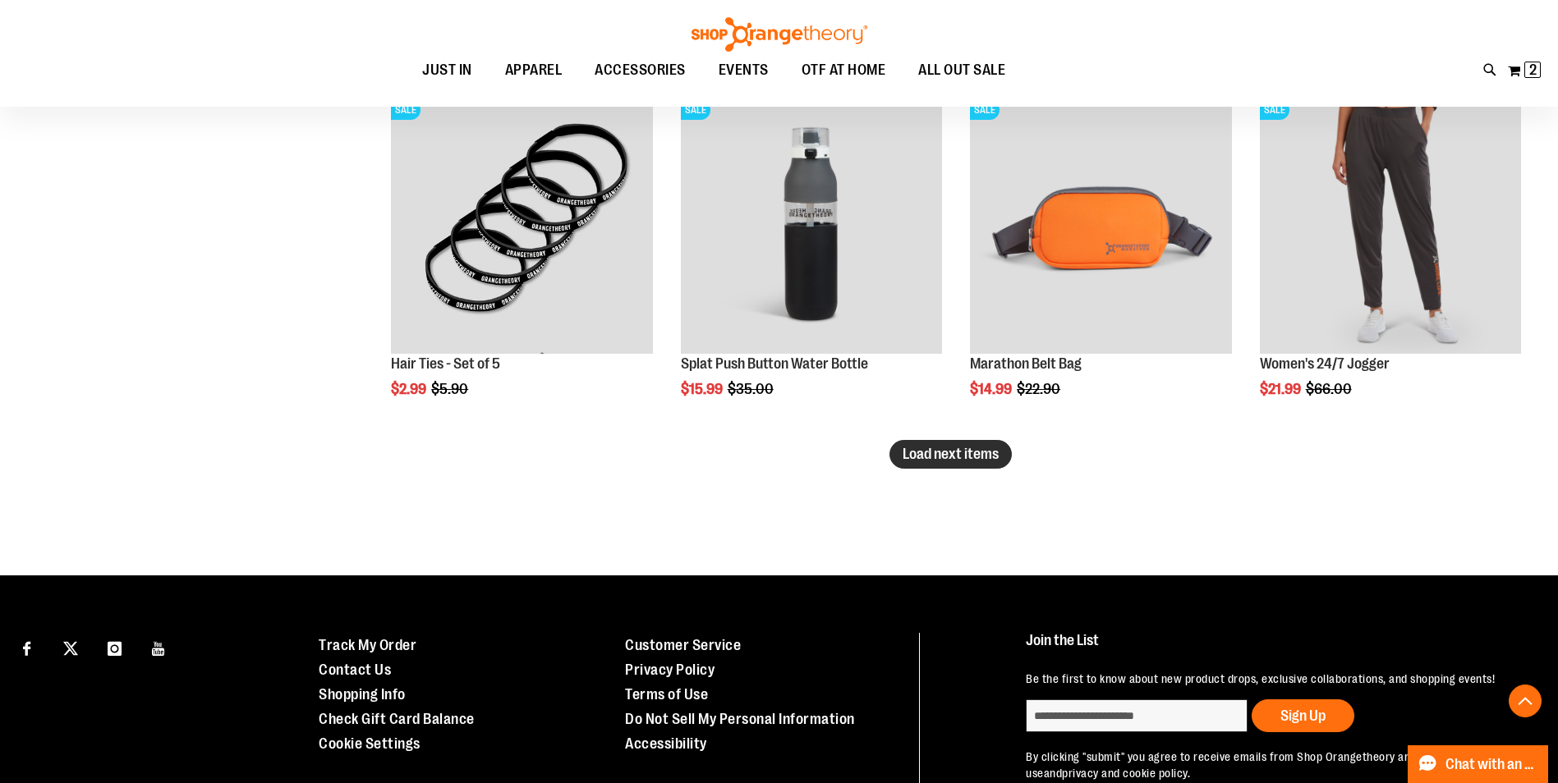
click at [928, 454] on span "Load next items" at bounding box center [950, 454] width 96 height 16
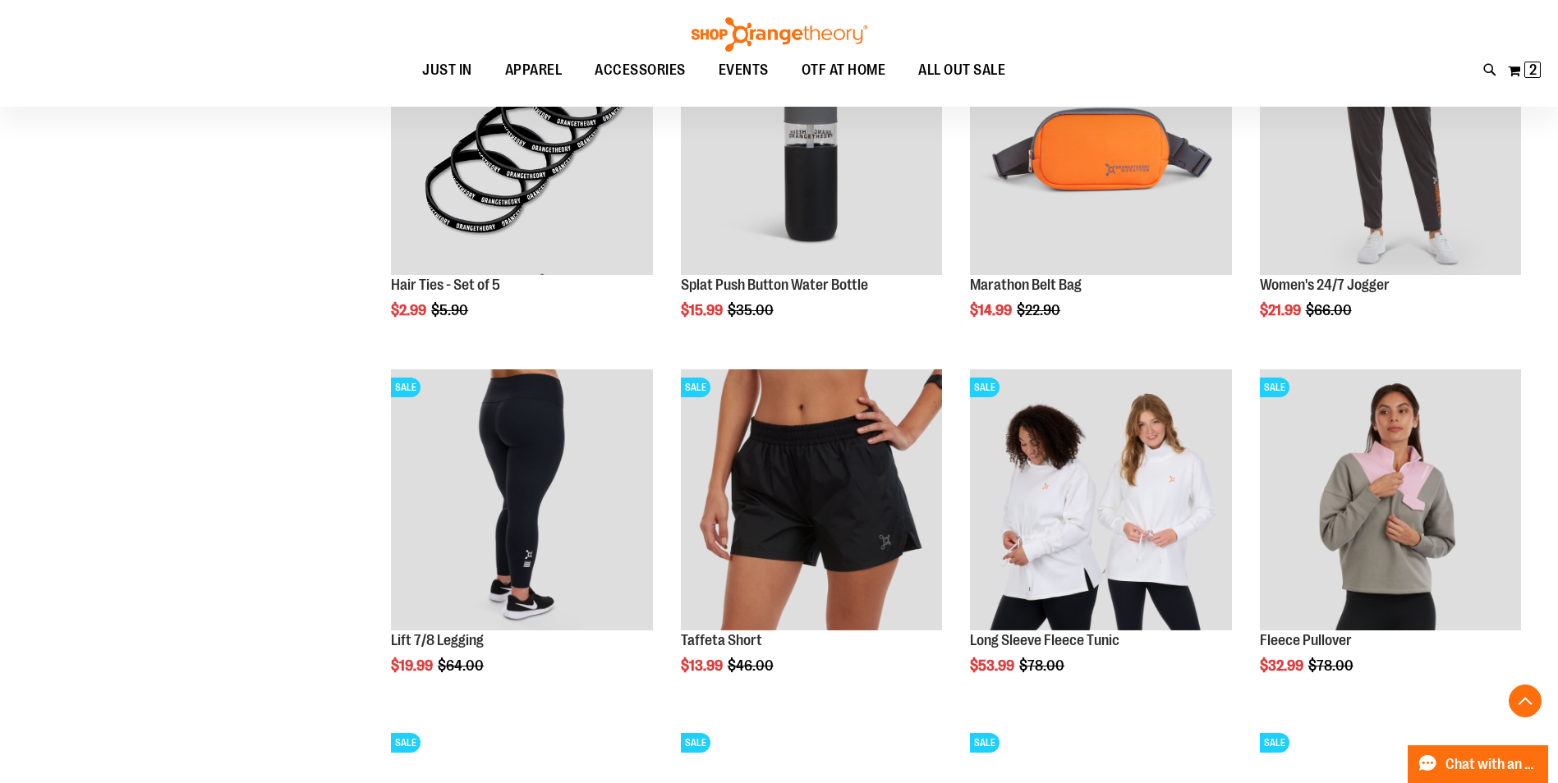
scroll to position [5304, 0]
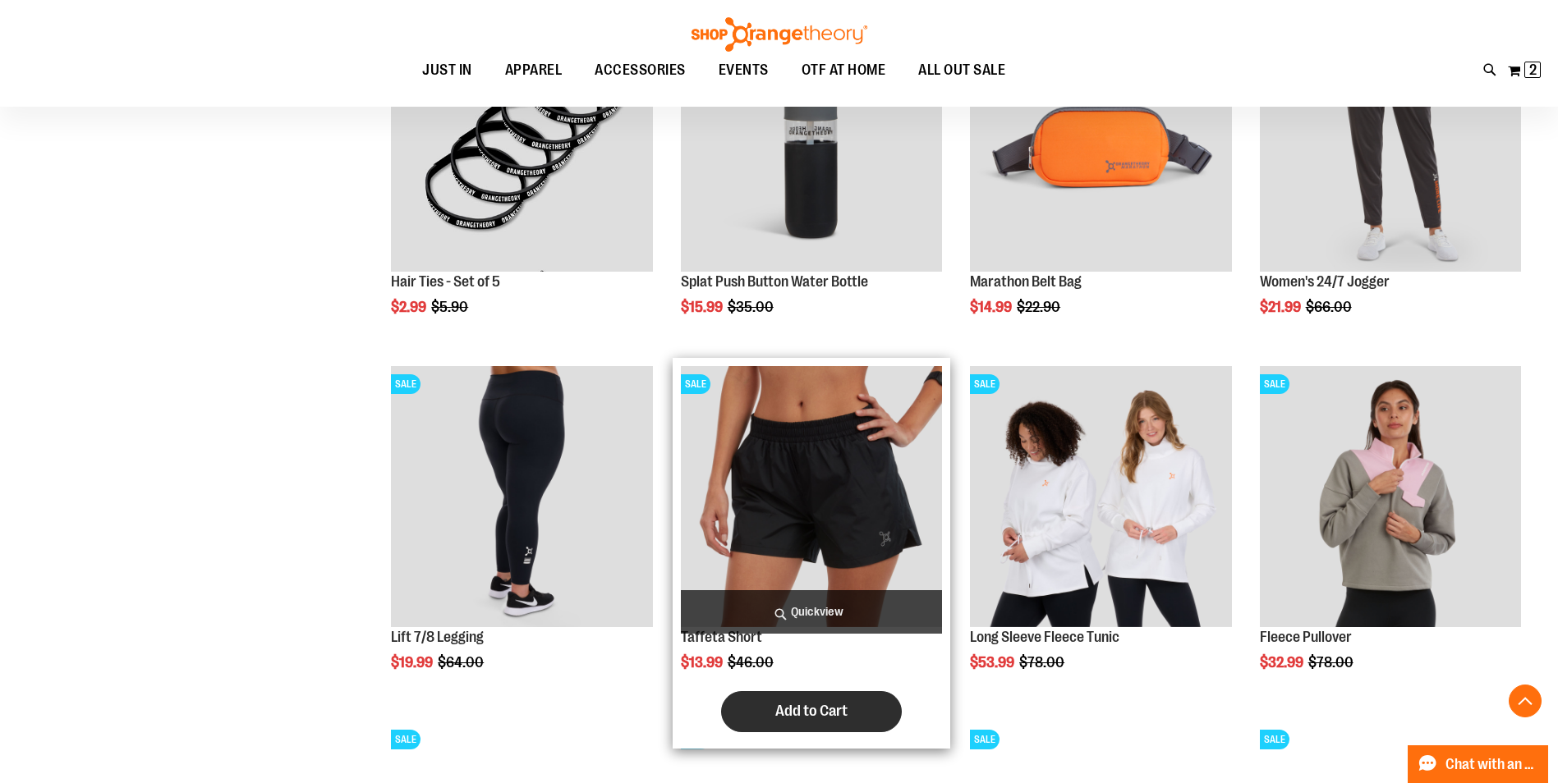
click at [821, 708] on span "Add to Cart" at bounding box center [811, 711] width 72 height 18
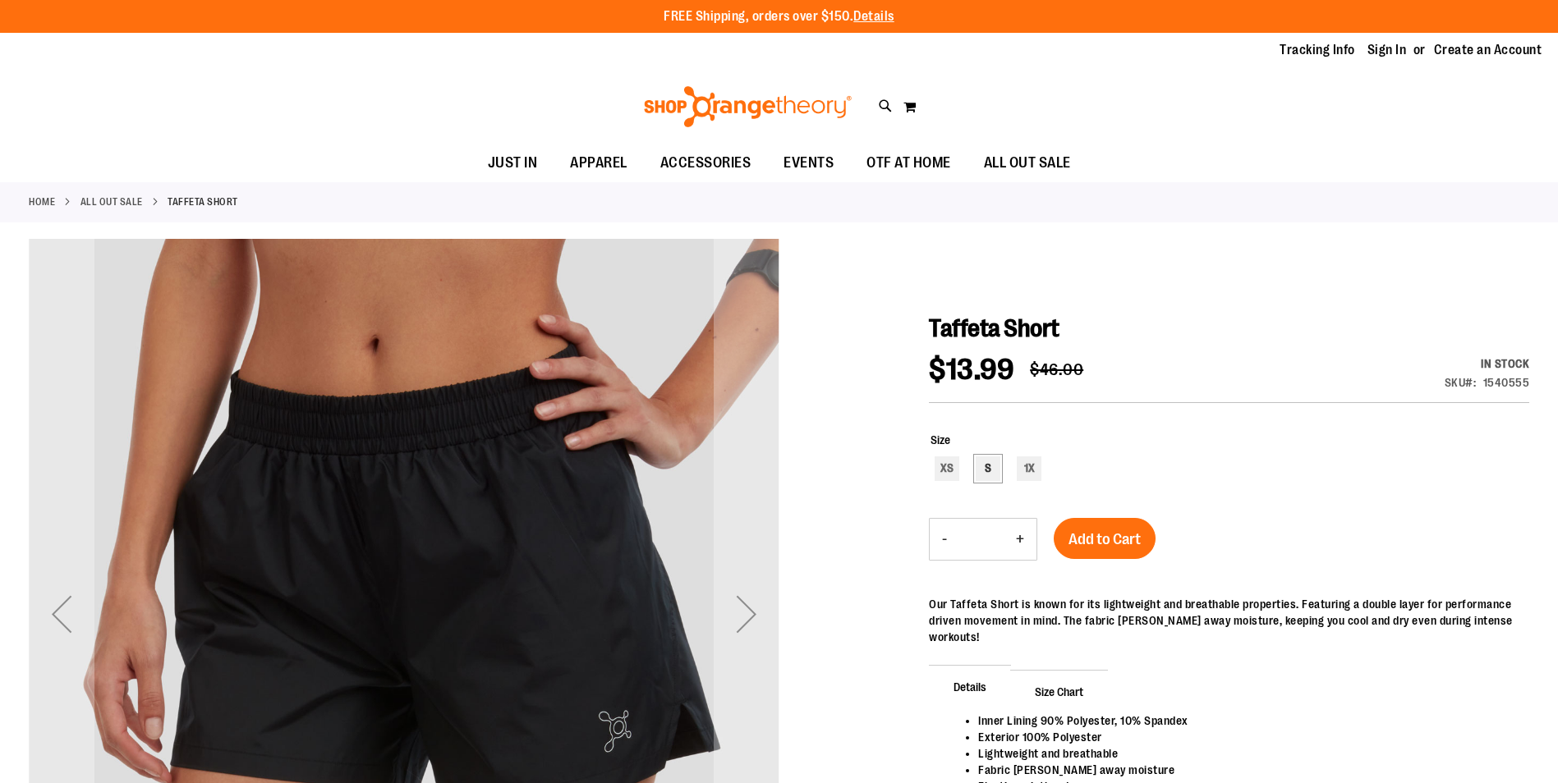
type input "**********"
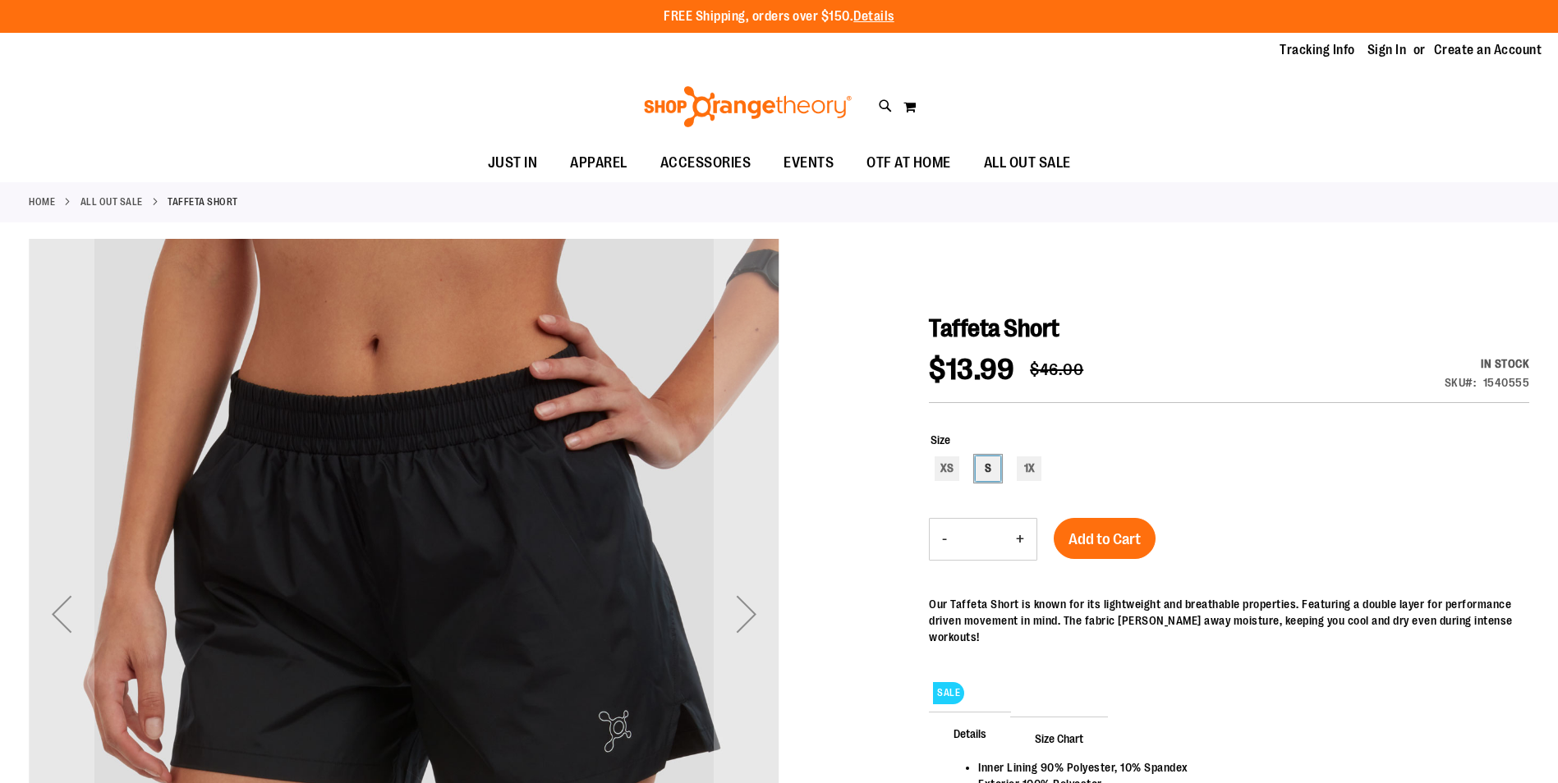
click at [988, 466] on div "S" at bounding box center [988, 469] width 25 height 25
type input "***"
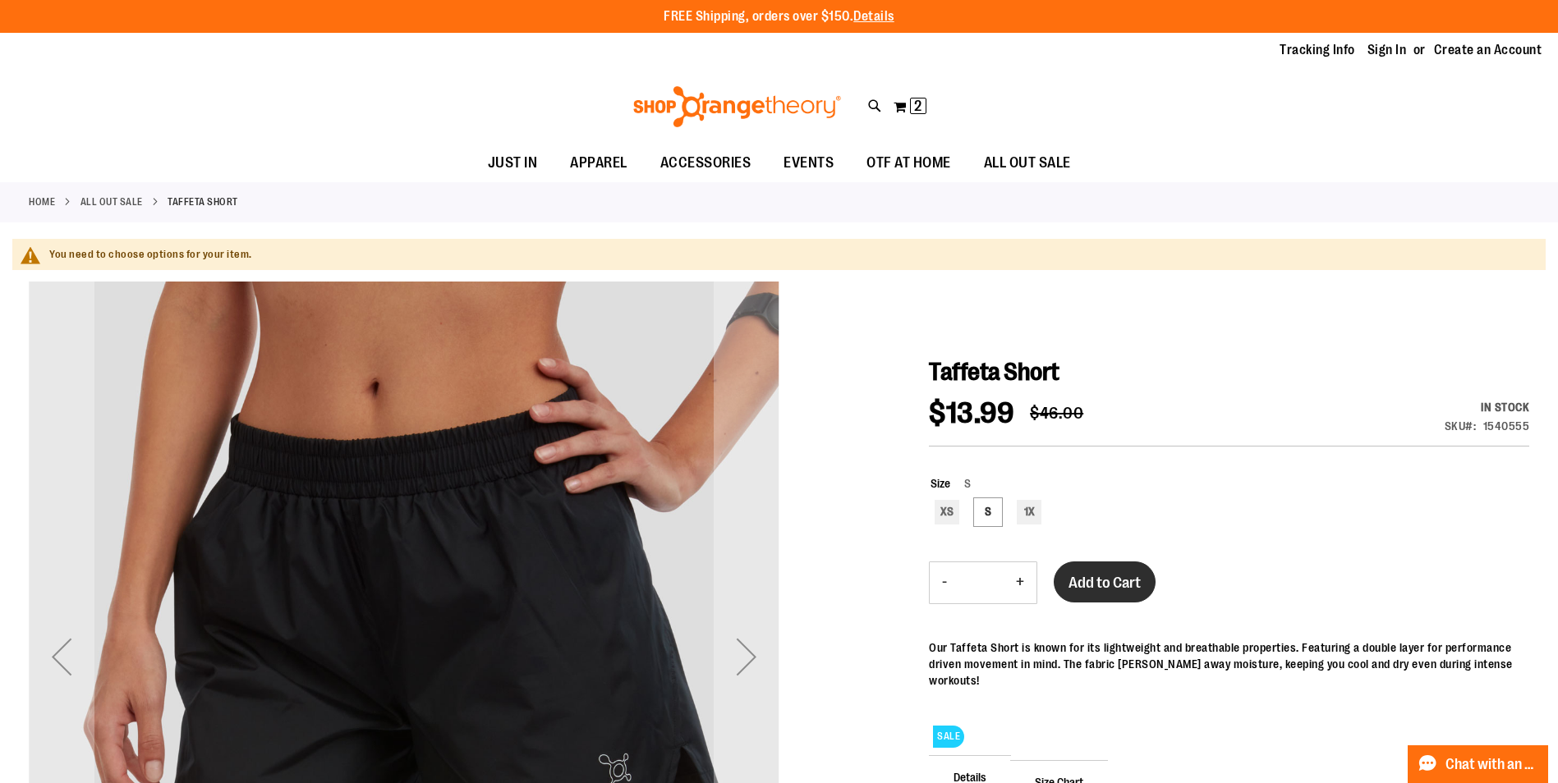
click at [1090, 585] on span "Add to Cart" at bounding box center [1104, 583] width 72 height 18
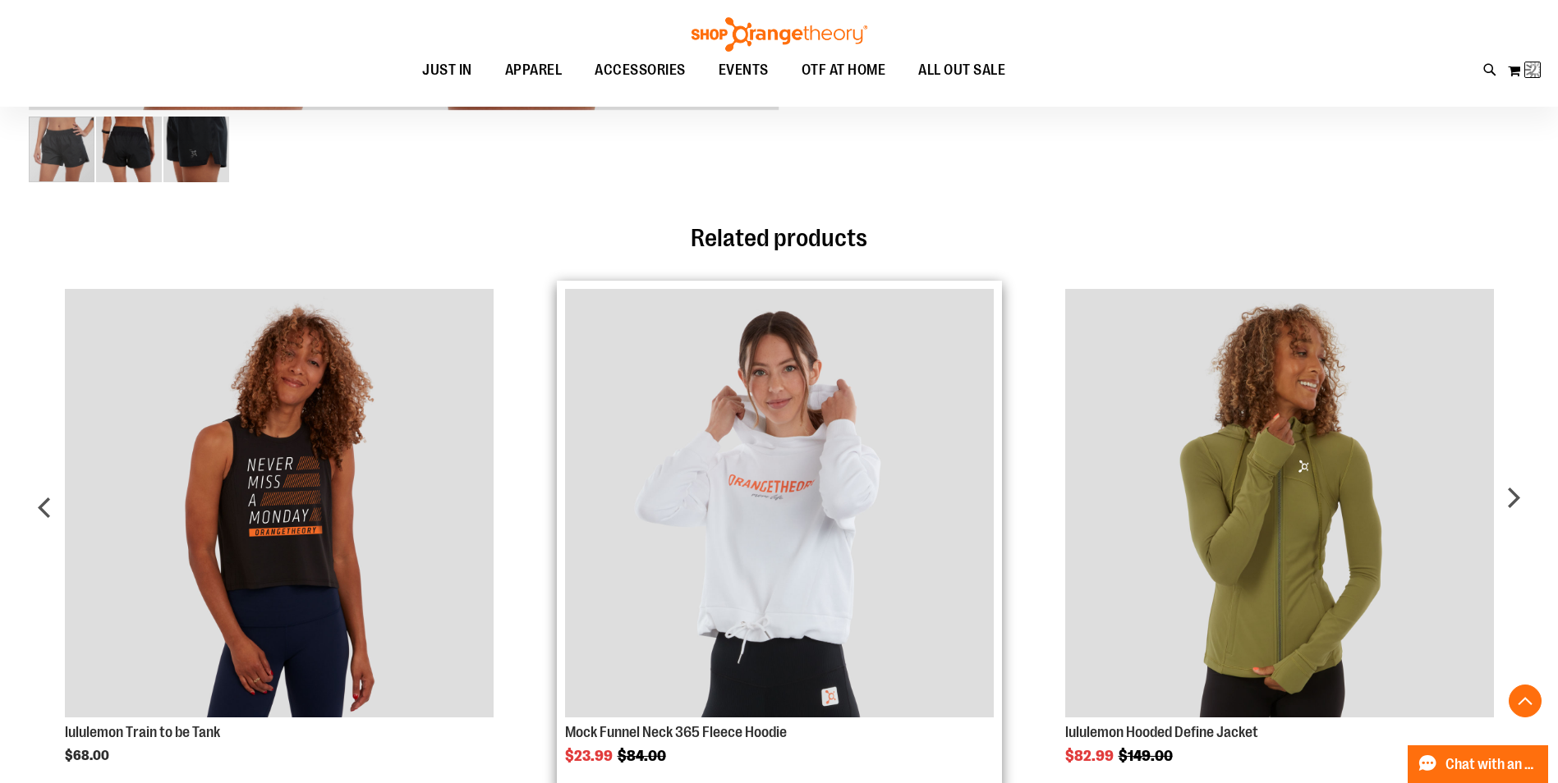
scroll to position [1067, 0]
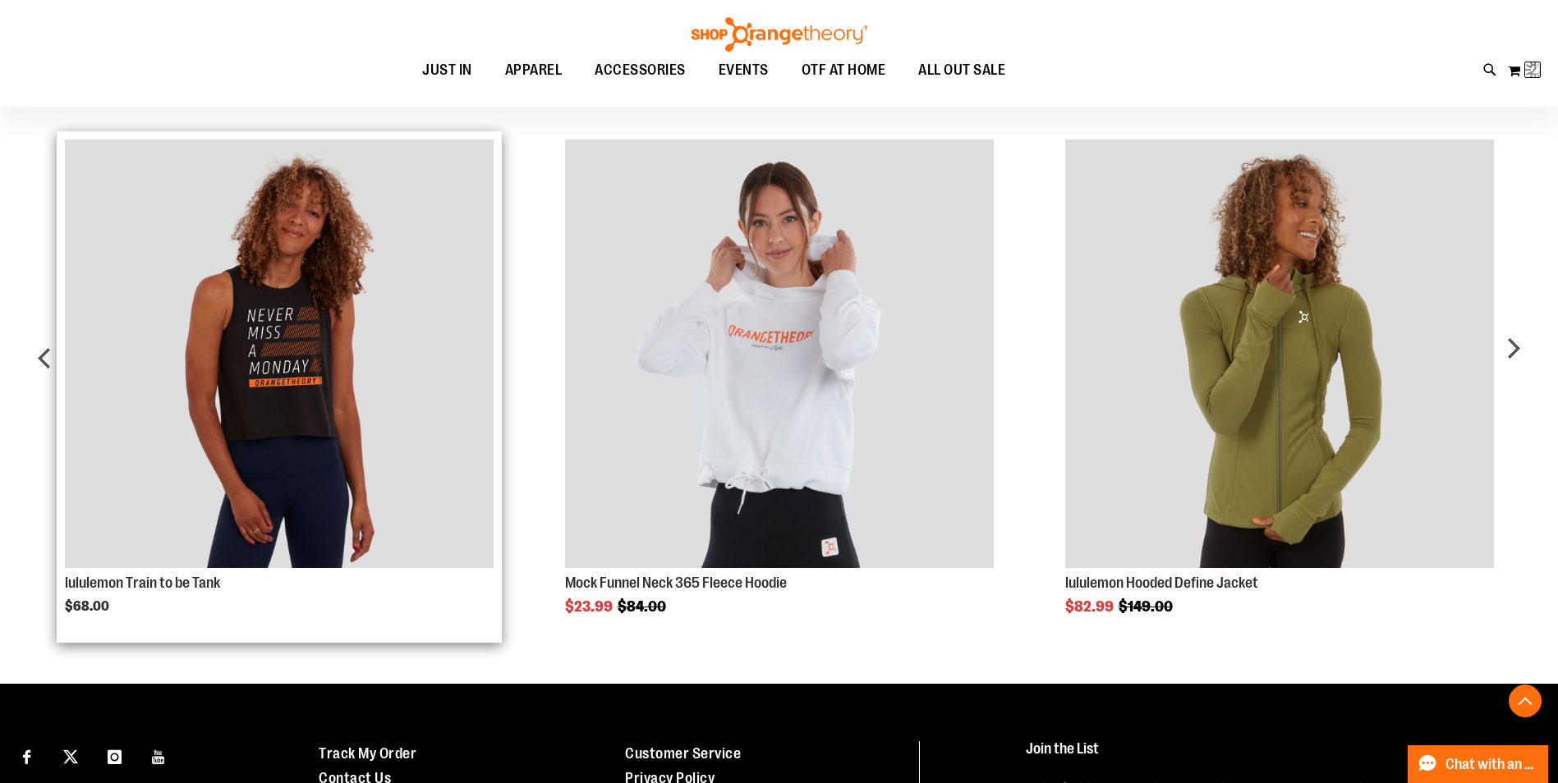
click at [373, 436] on img "Product Page Link" at bounding box center [279, 354] width 429 height 429
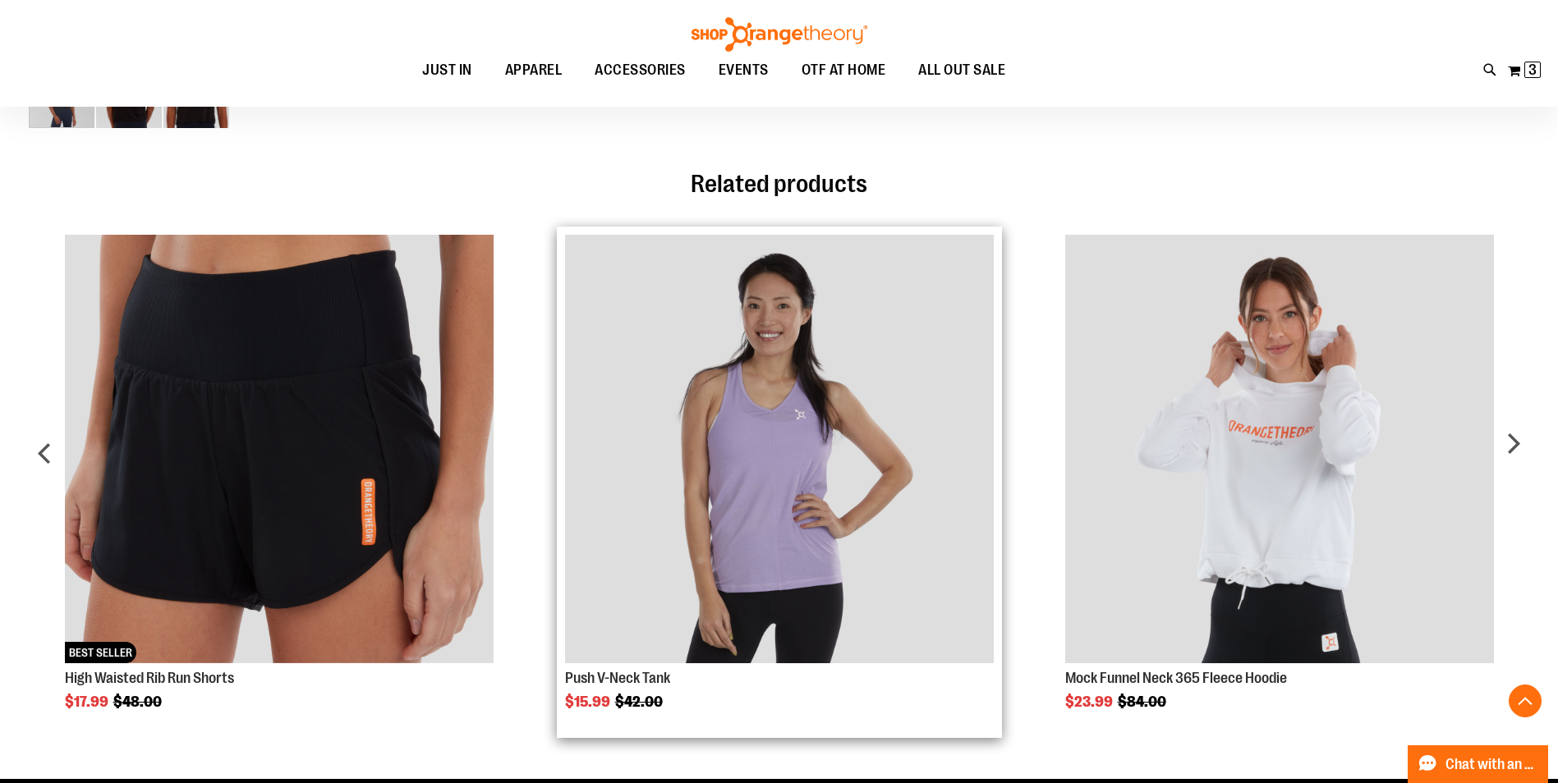
scroll to position [902, 0]
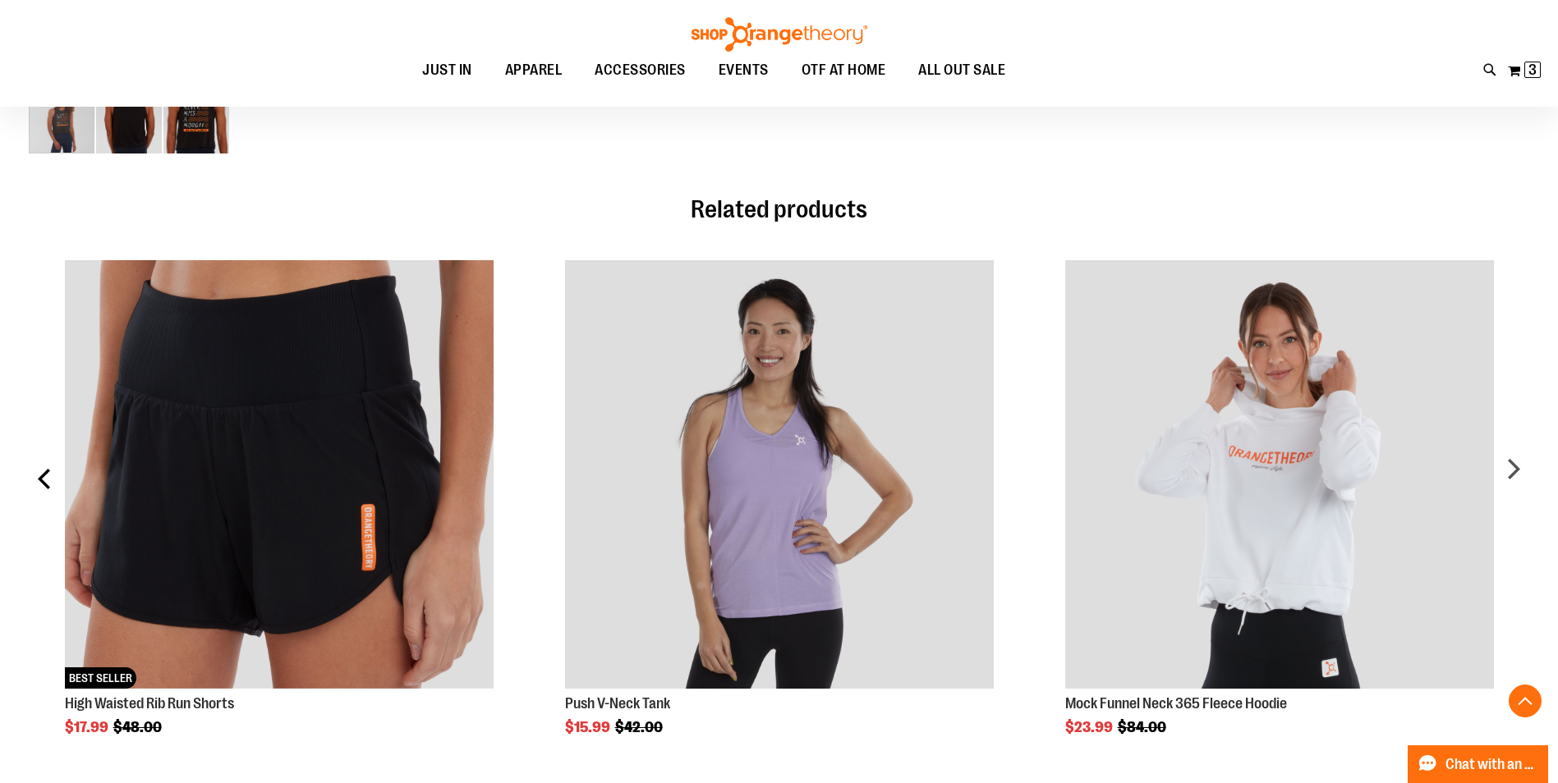
type input "**********"
click at [43, 480] on div "prev" at bounding box center [45, 485] width 33 height 499
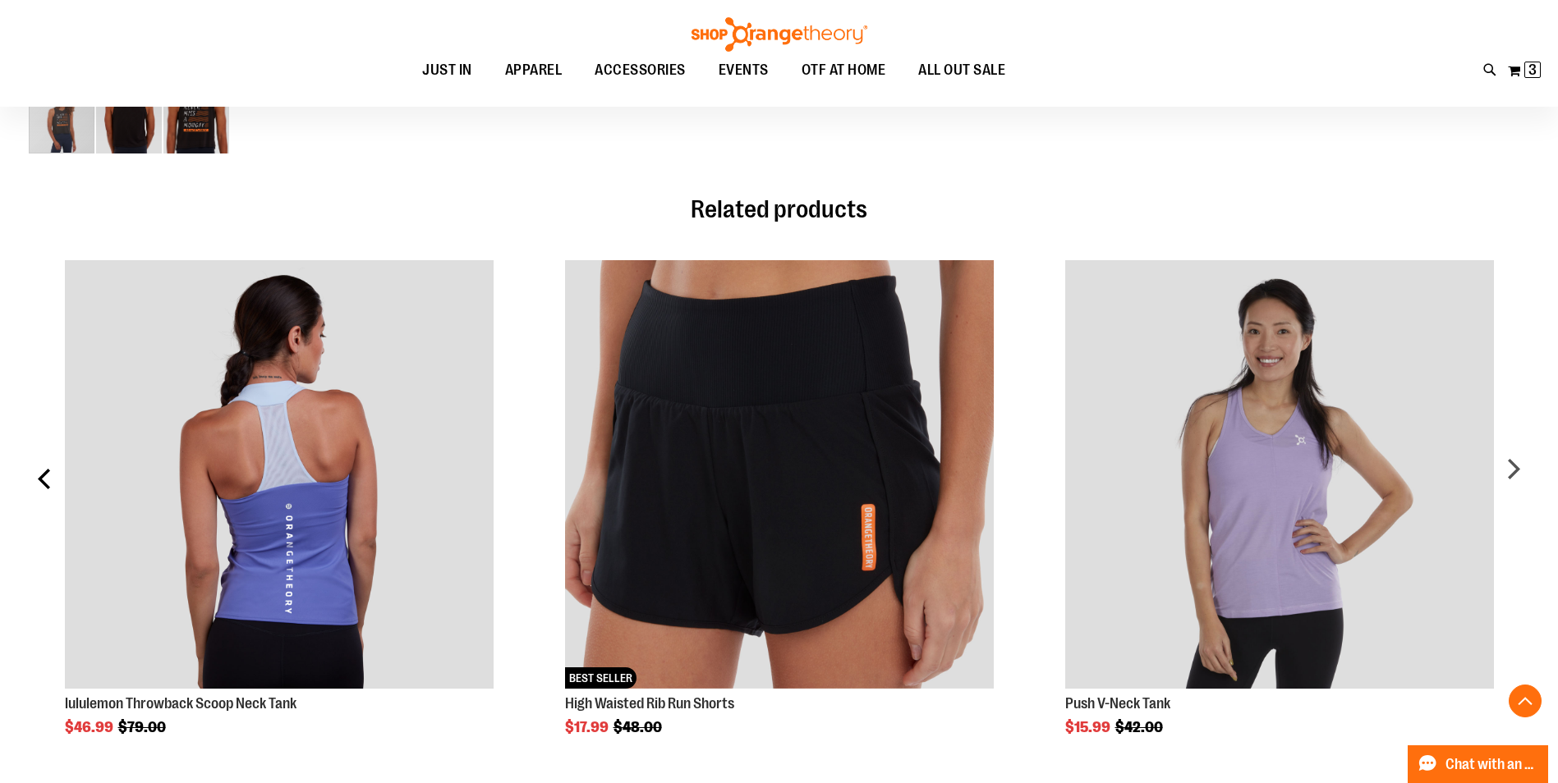
click at [44, 480] on div "prev" at bounding box center [45, 485] width 33 height 499
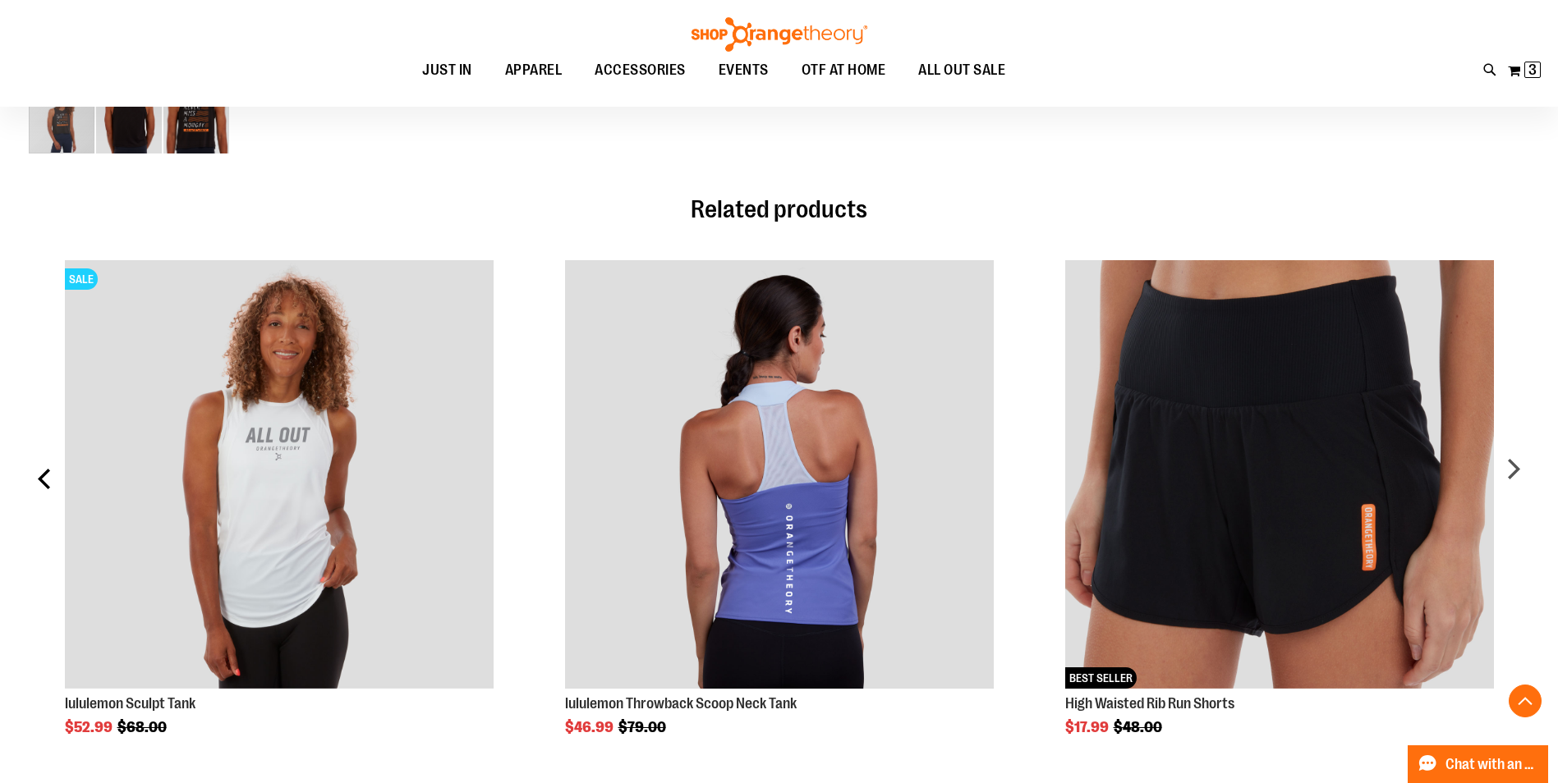
click at [44, 480] on div "prev" at bounding box center [45, 485] width 33 height 499
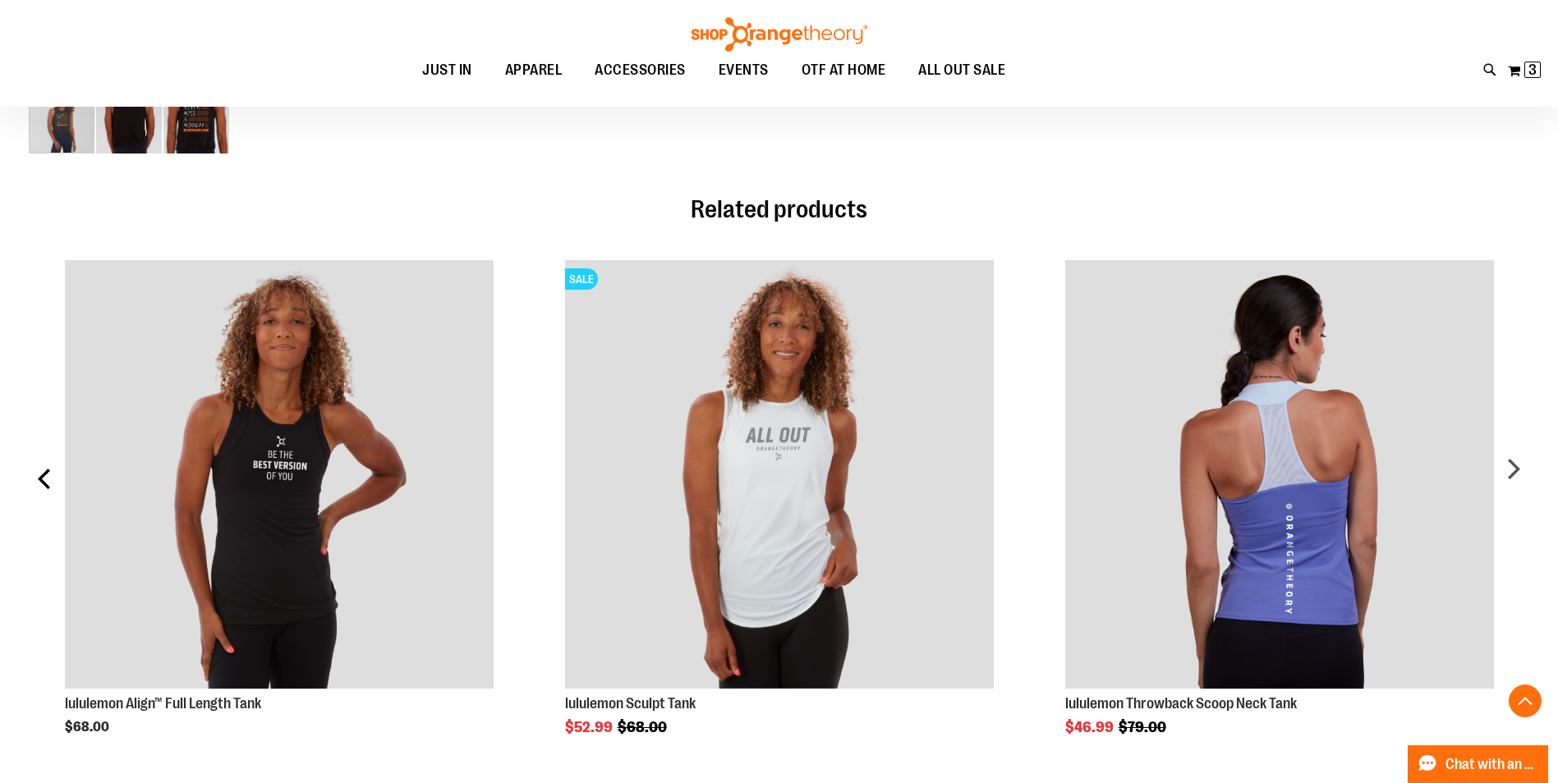
click at [44, 478] on div "prev" at bounding box center [45, 485] width 33 height 499
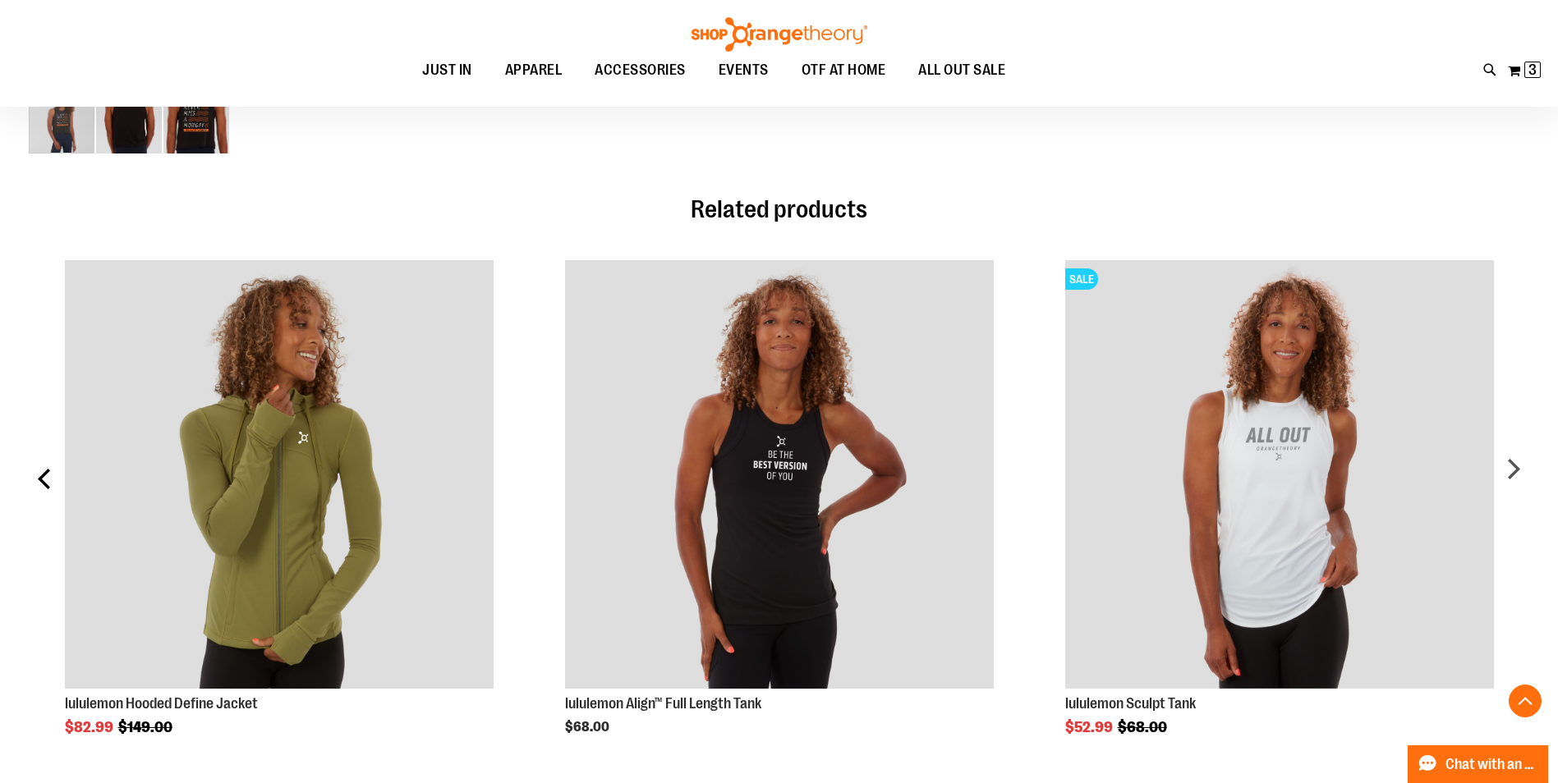
click at [44, 478] on div "prev" at bounding box center [45, 485] width 33 height 499
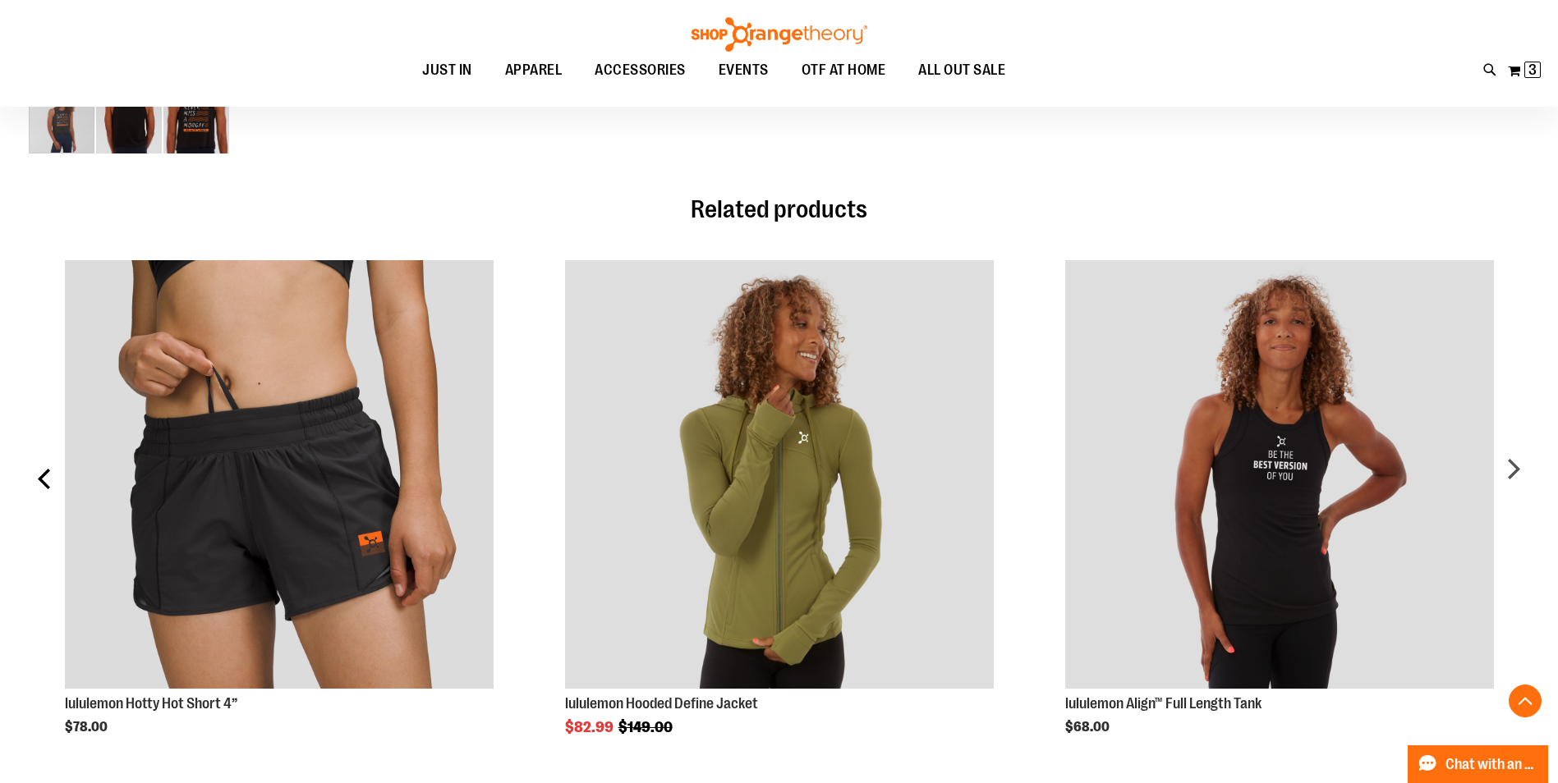
click at [44, 478] on div "prev" at bounding box center [45, 485] width 33 height 499
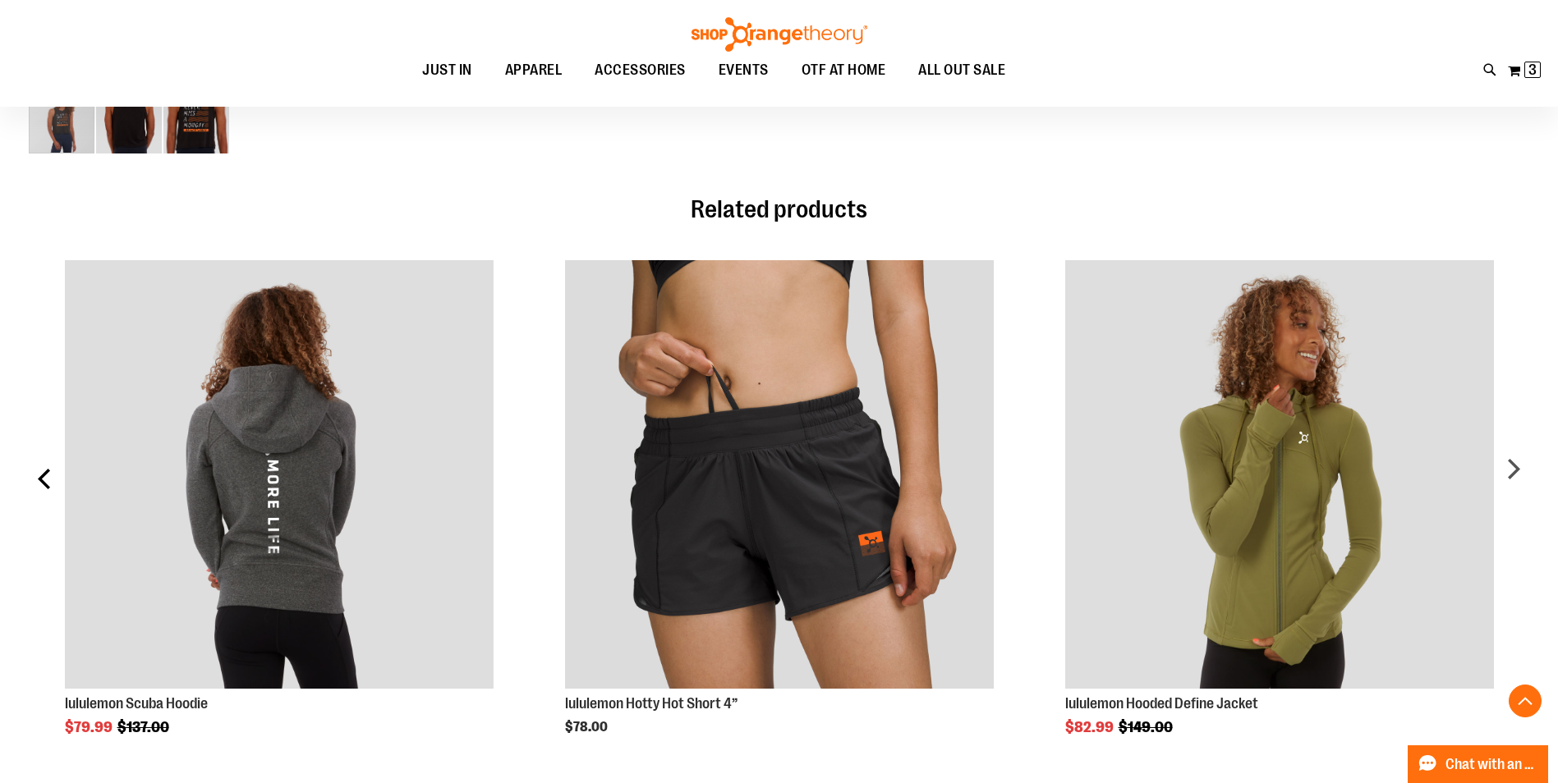
click at [44, 478] on div "prev" at bounding box center [45, 485] width 33 height 499
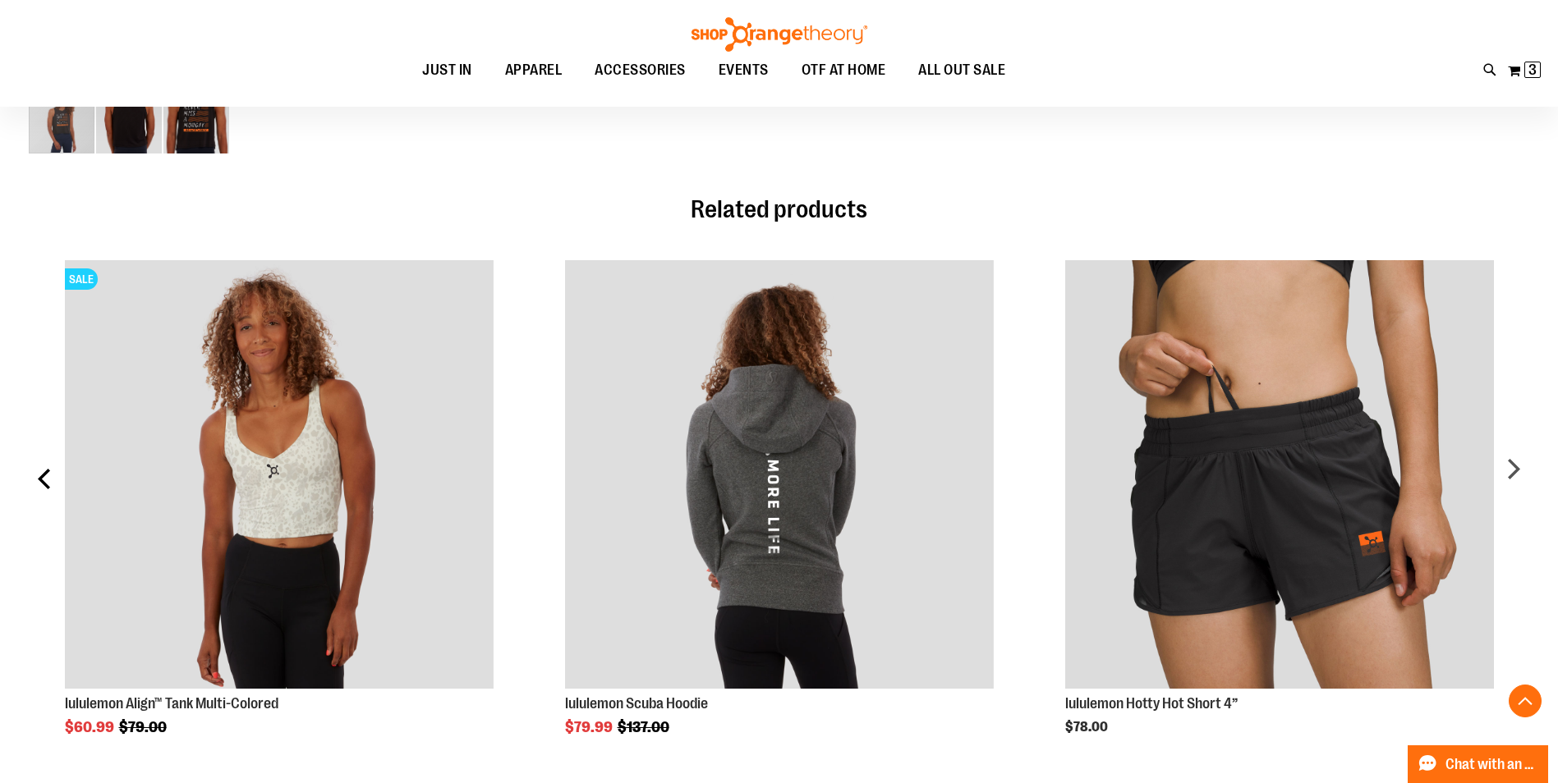
click at [44, 478] on div "prev" at bounding box center [45, 485] width 33 height 499
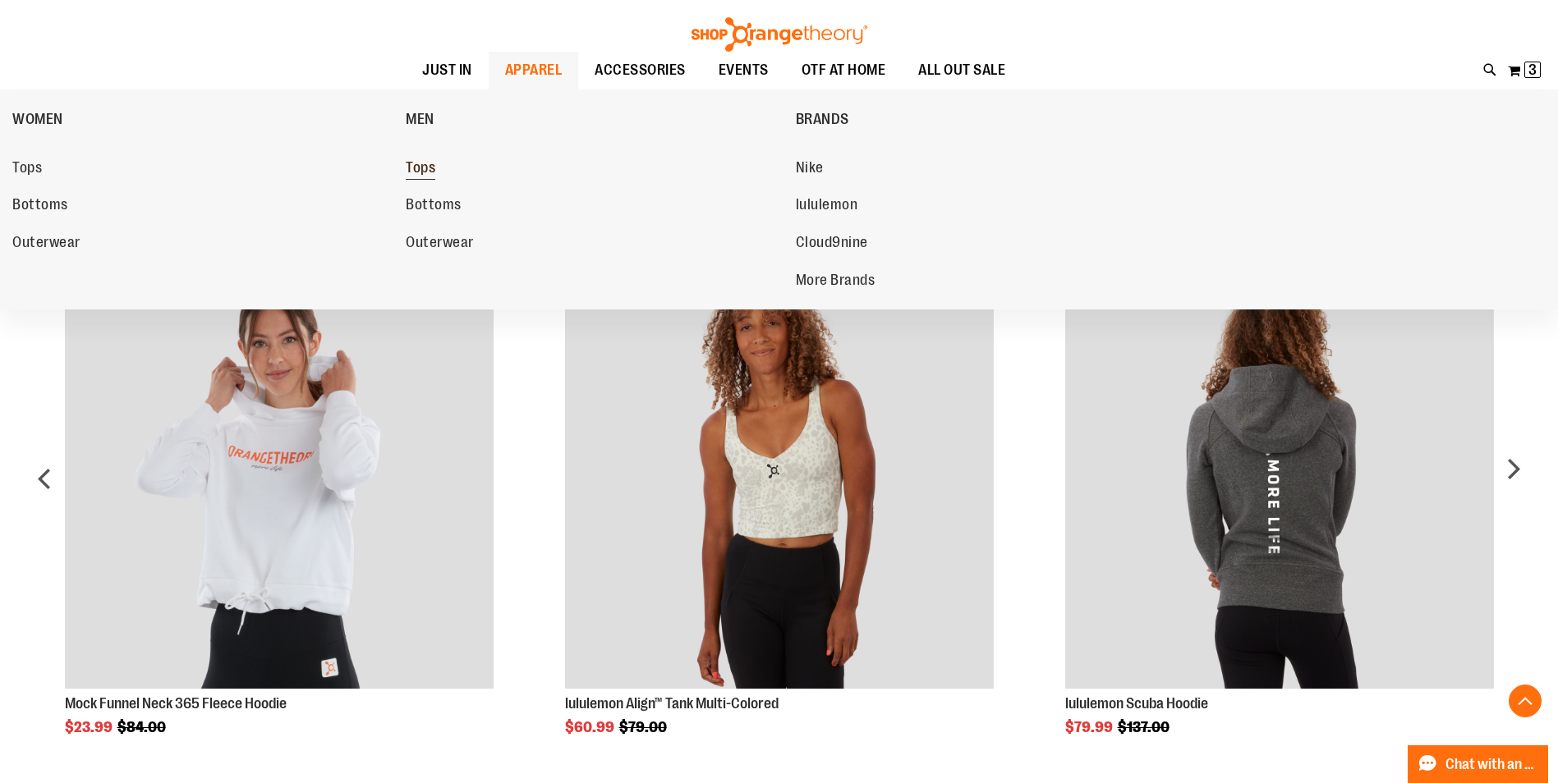
click at [428, 167] on span "Tops" at bounding box center [421, 169] width 30 height 21
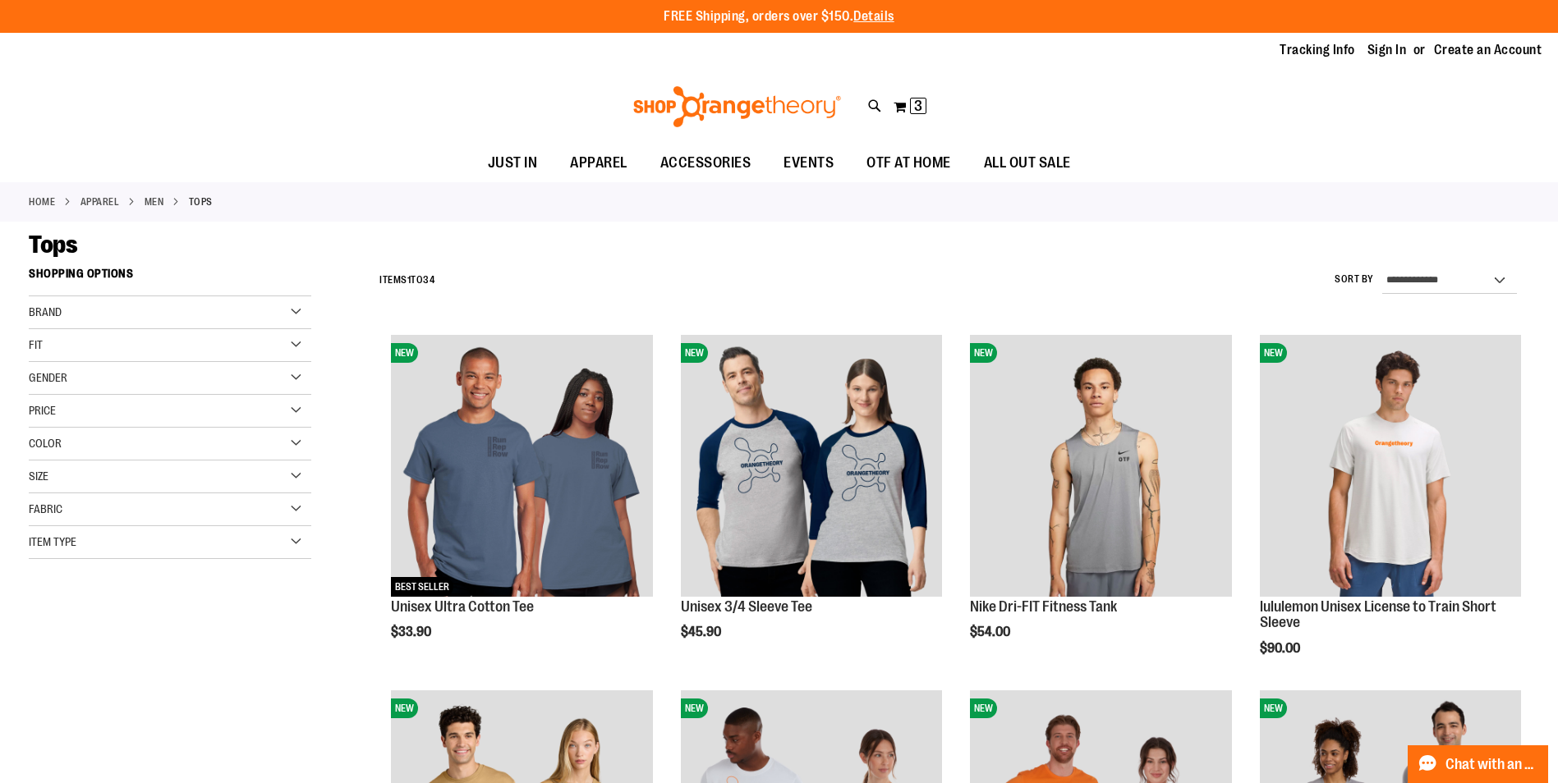
type input "**********"
click at [299, 374] on div "Gender" at bounding box center [170, 378] width 282 height 33
click at [38, 429] on link "Unisex 25 items" at bounding box center [160, 428] width 271 height 17
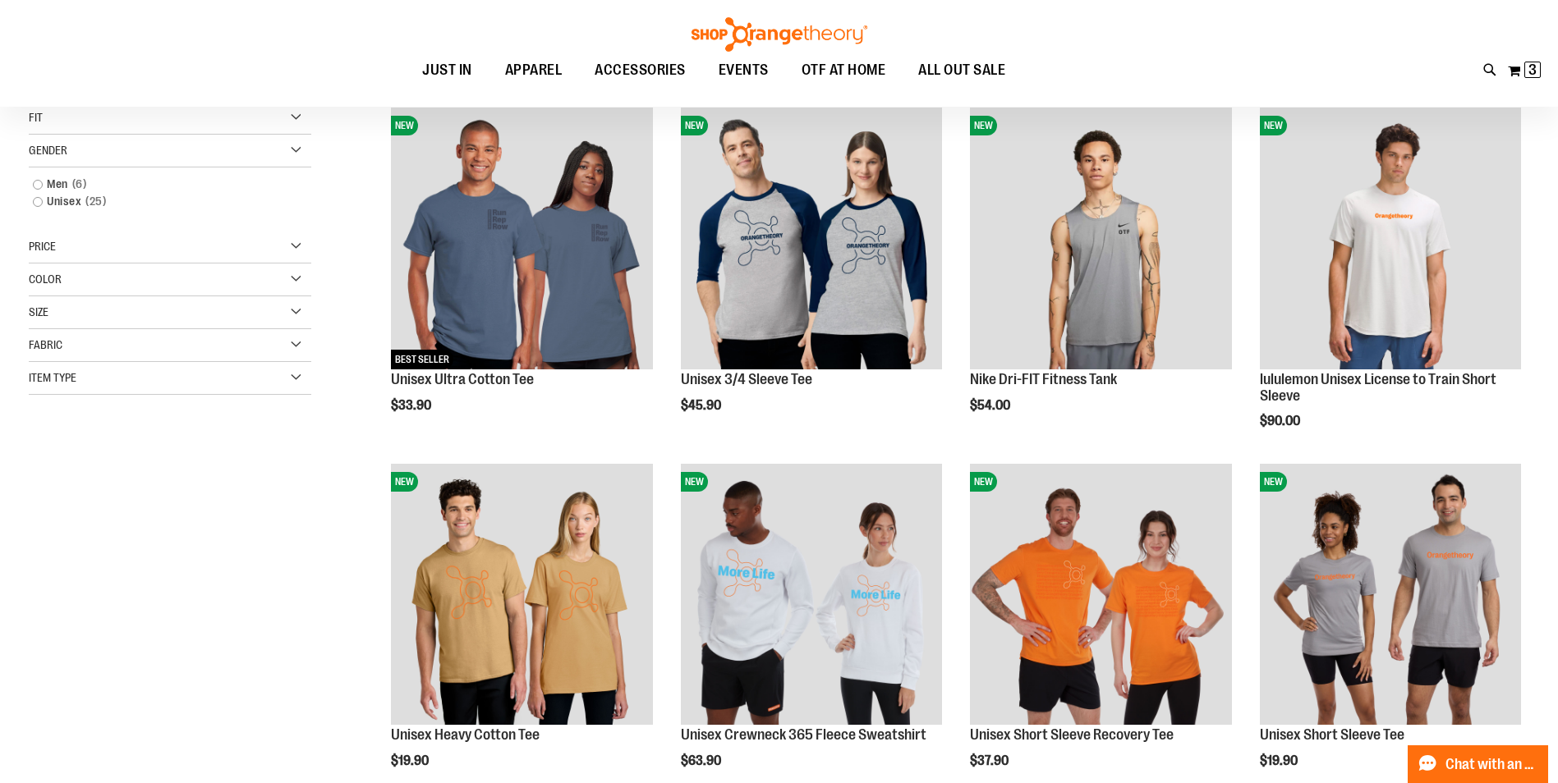
scroll to position [259, 0]
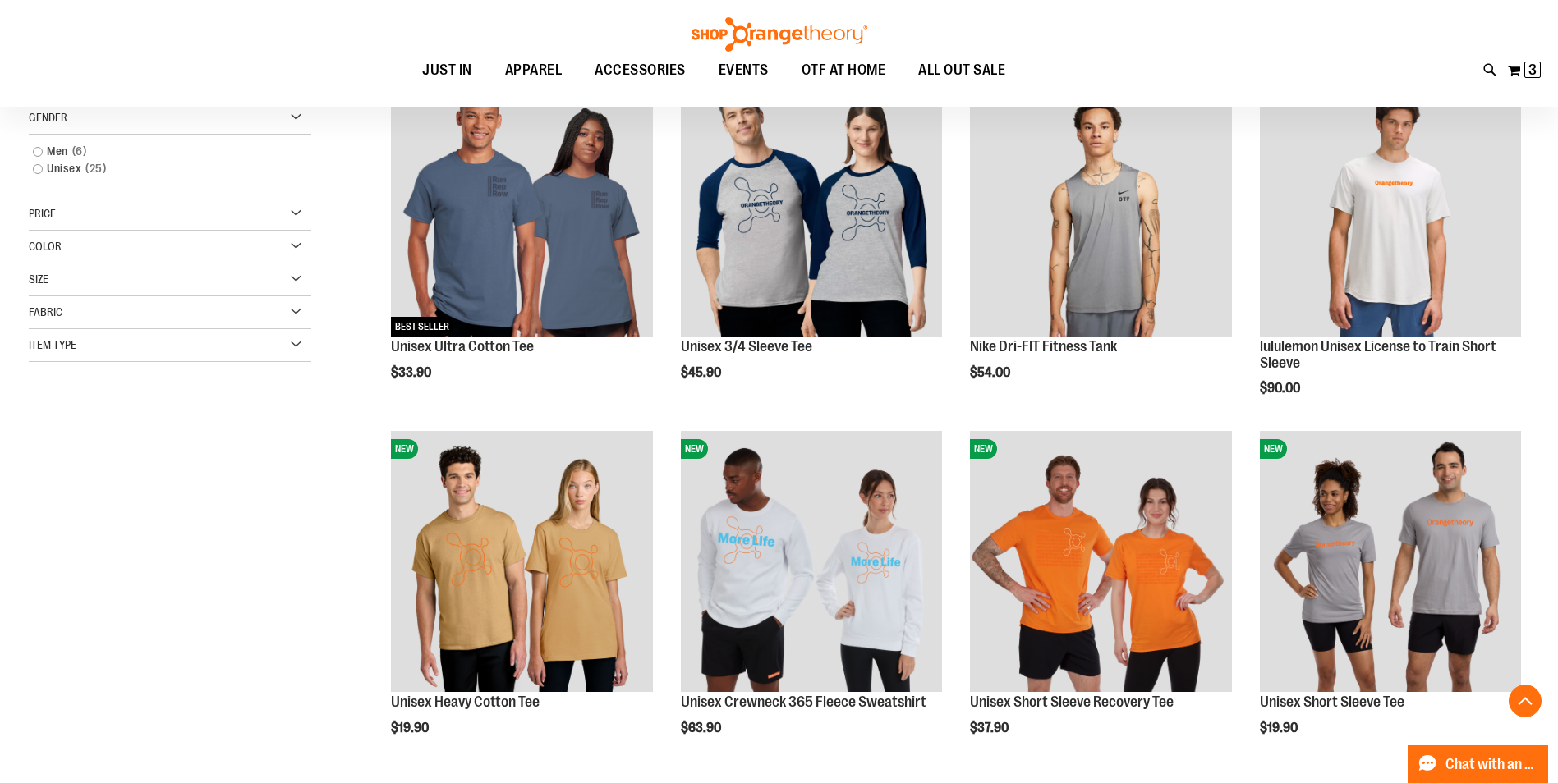
click at [294, 279] on div "Size" at bounding box center [170, 280] width 282 height 33
click at [78, 319] on div "S" at bounding box center [81, 321] width 25 height 25
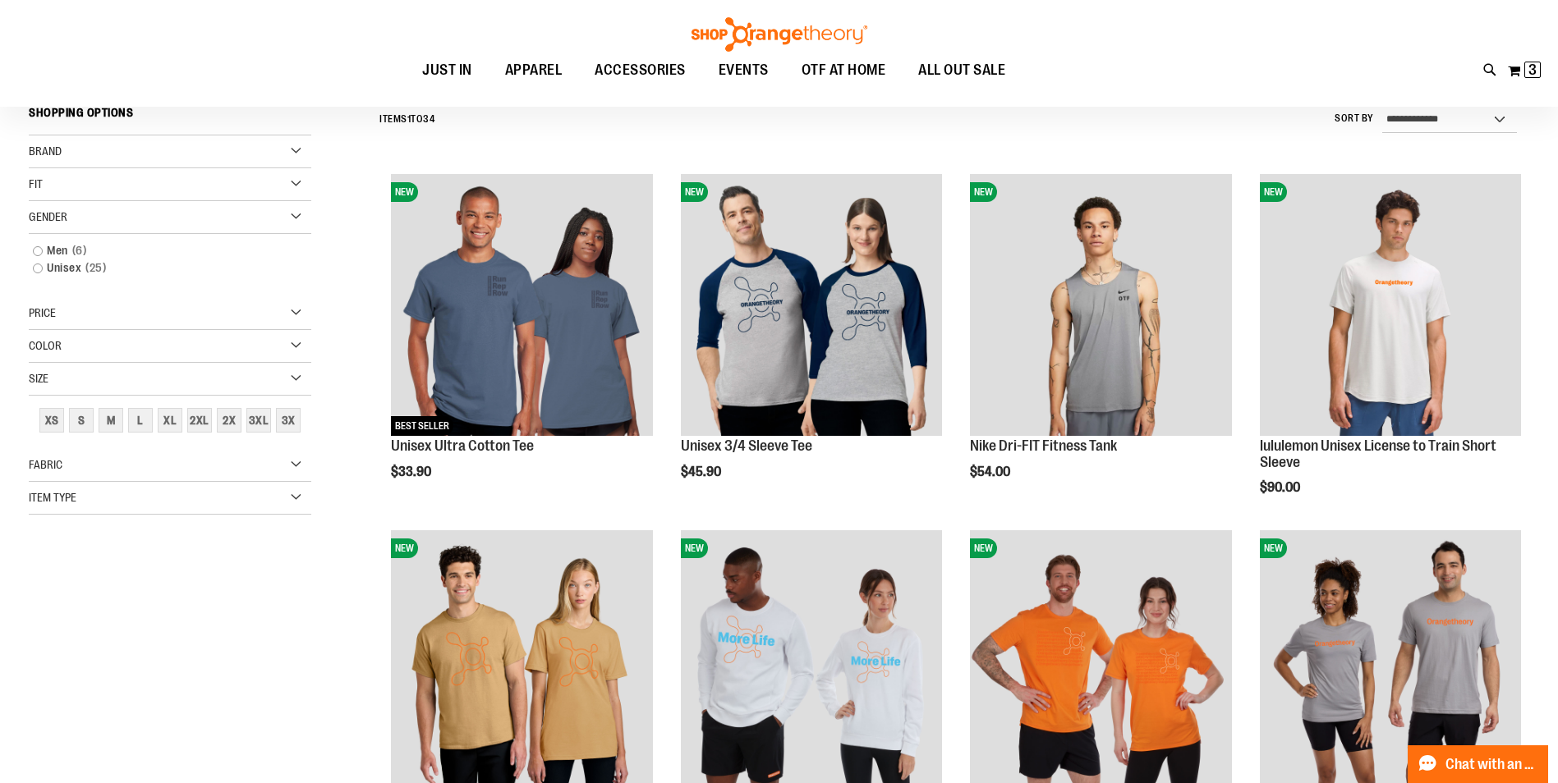
scroll to position [153, 0]
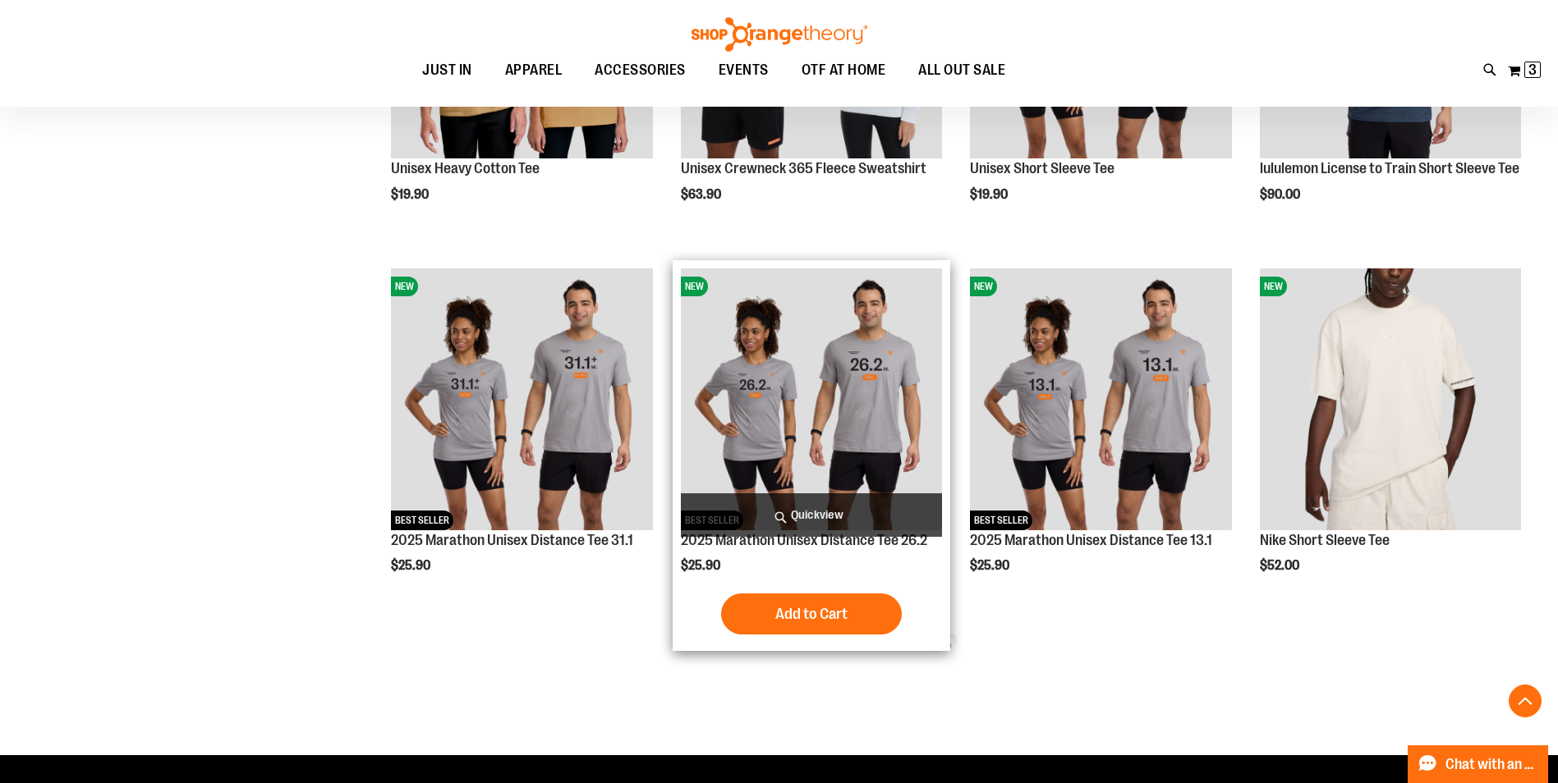
scroll to position [892, 0]
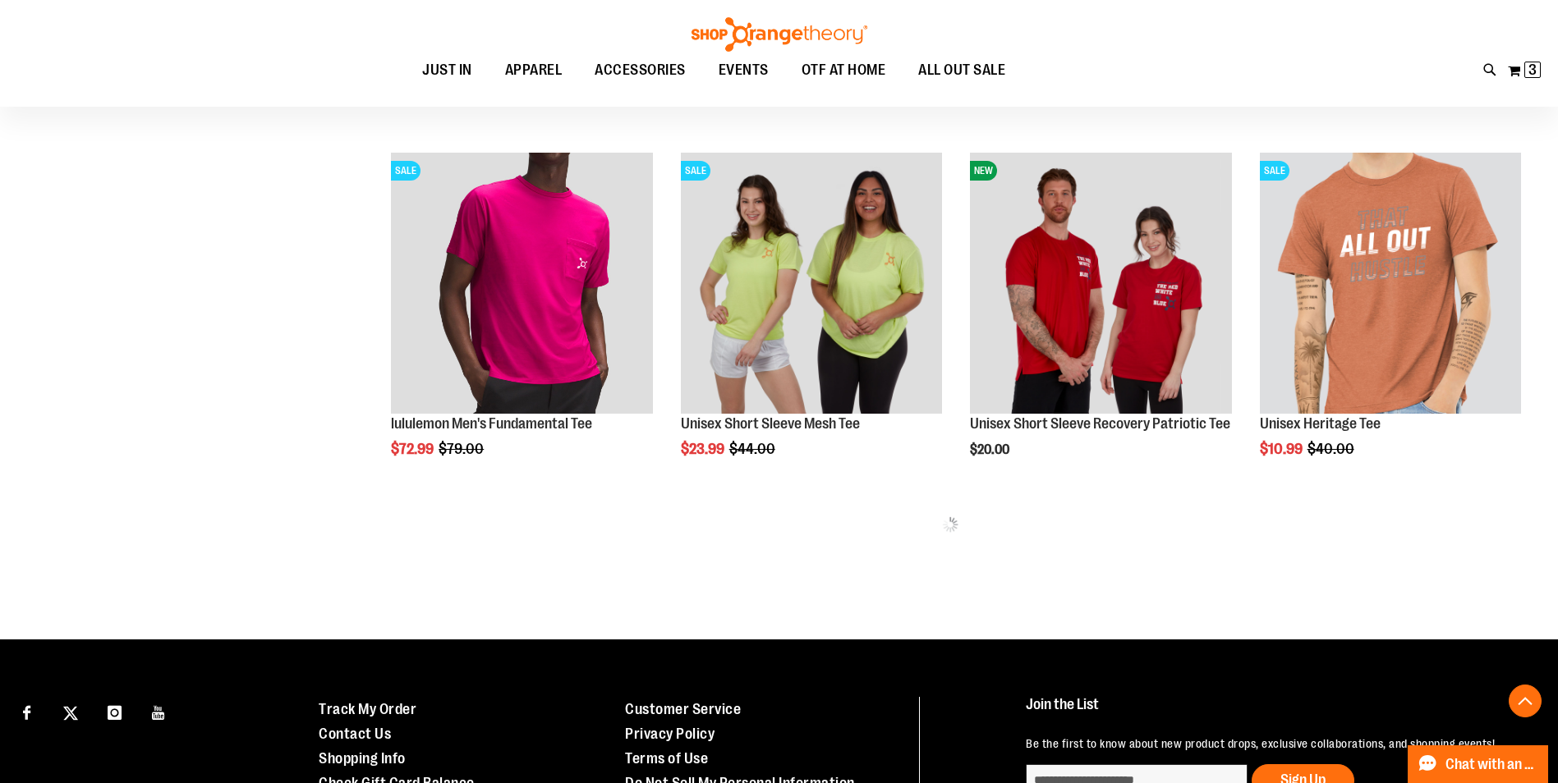
scroll to position [2124, 0]
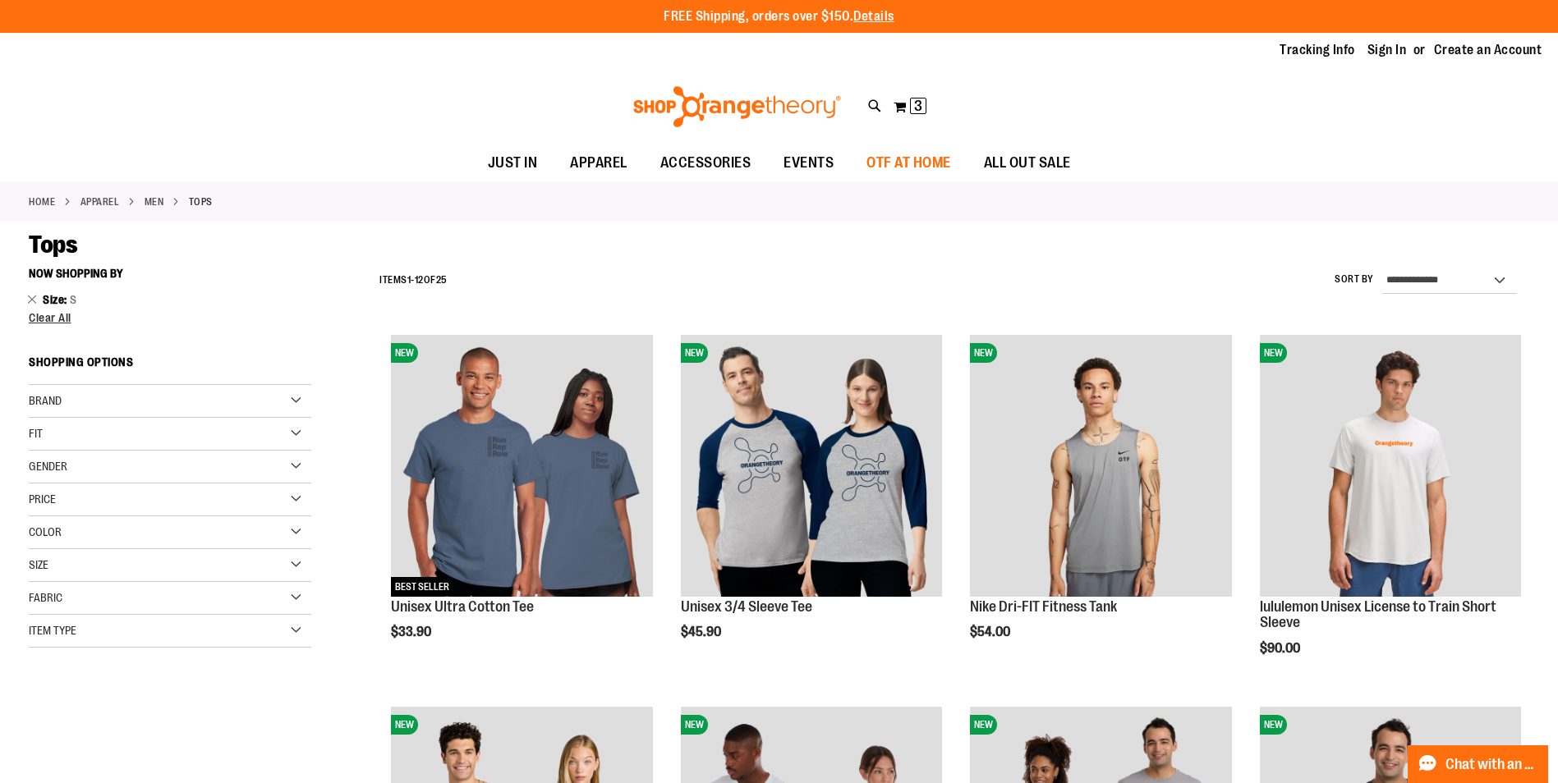
click at [945, 168] on span "OTF AT HOME" at bounding box center [908, 163] width 85 height 37
